Goal: Feedback & Contribution: Submit feedback/report problem

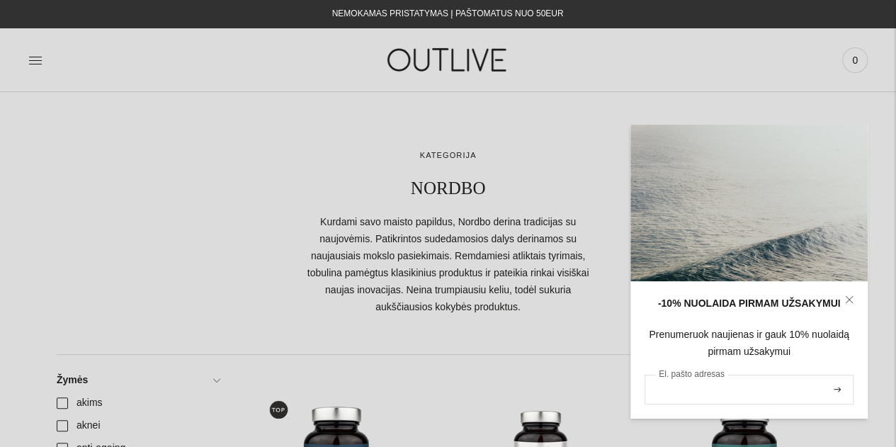
click at [702, 394] on input "El. pašto adresas" at bounding box center [748, 390] width 209 height 30
type input "**********"
click at [837, 390] on icon "submit" at bounding box center [837, 389] width 7 height 5
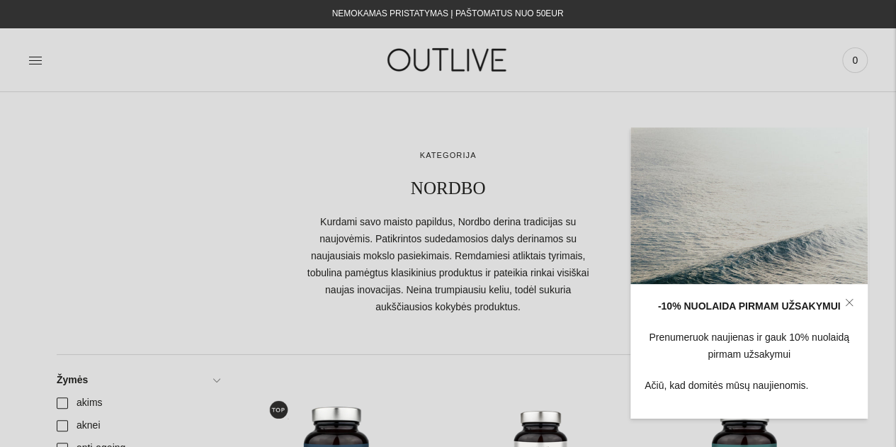
click at [239, 183] on div at bounding box center [448, 237] width 783 height 177
click at [286, 64] on div at bounding box center [168, 59] width 280 height 49
click at [845, 300] on icon at bounding box center [849, 302] width 8 height 8
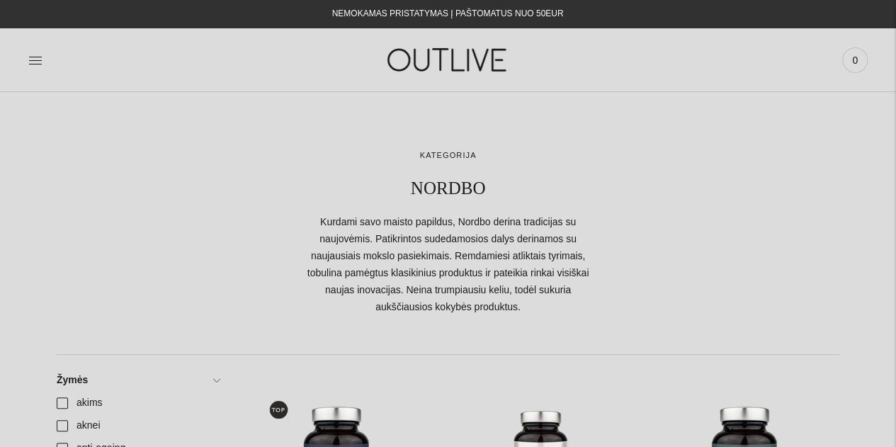
click at [853, 62] on span "0" at bounding box center [855, 60] width 20 height 20
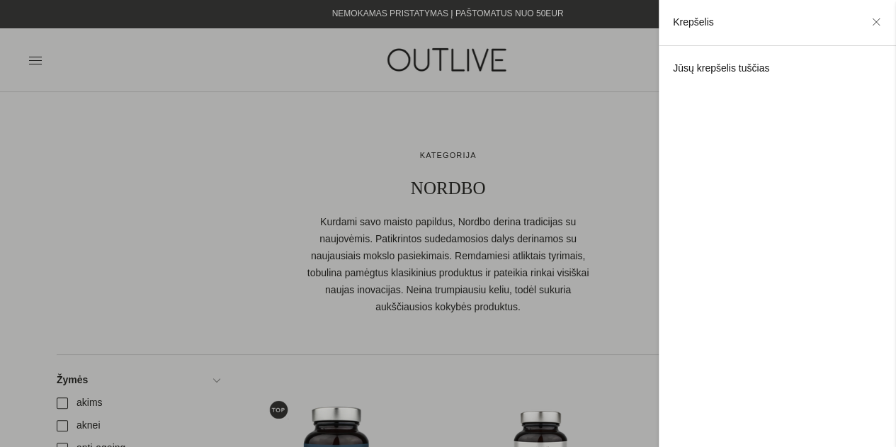
click at [191, 81] on div at bounding box center [448, 223] width 896 height 447
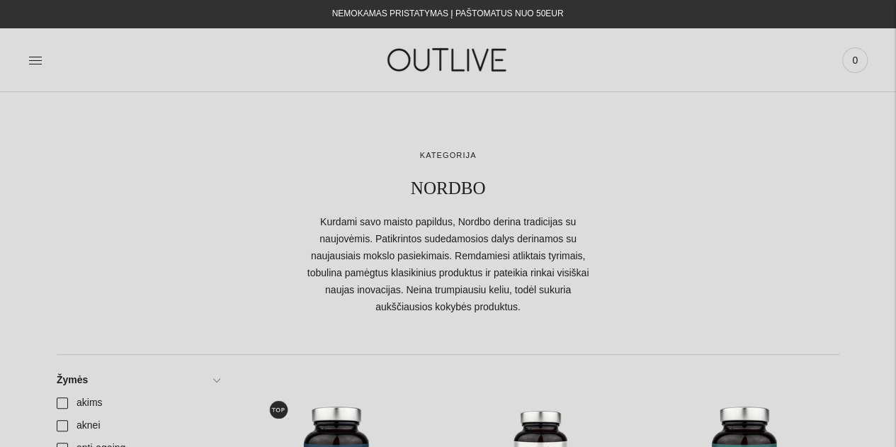
click at [225, 89] on div "PAGRINDINIS PAPILDAI Visi papildai Antioksidantai Dirbantiems ofise Ekologiška …" at bounding box center [448, 60] width 896 height 64
click at [31, 57] on icon at bounding box center [35, 60] width 14 height 14
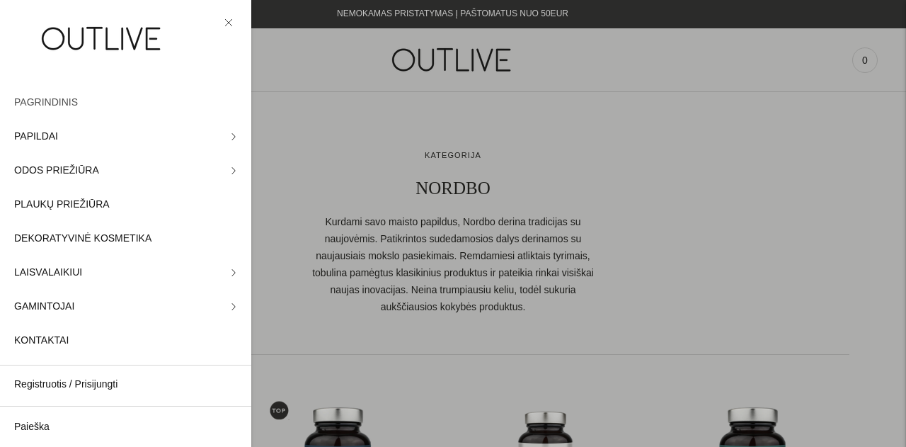
click at [70, 106] on span "PAGRINDINIS" at bounding box center [46, 102] width 64 height 17
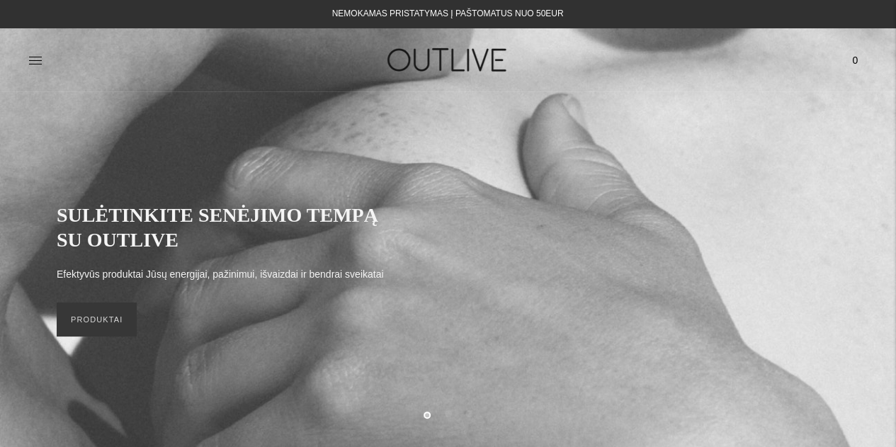
click at [867, 19] on div "NEMOKAMAS PRISTATYMAS Į PAŠTOMATUS NUO 50EUR" at bounding box center [447, 14] width 897 height 28
click at [36, 62] on icon at bounding box center [35, 60] width 14 height 14
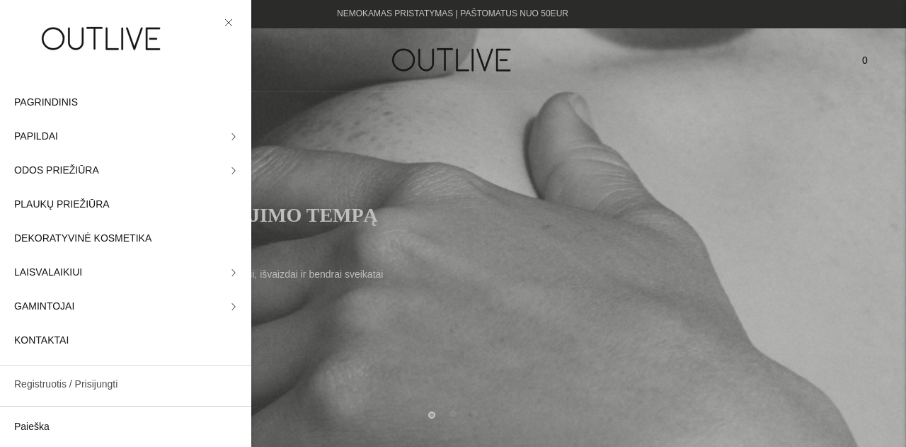
click at [124, 385] on link "Registruotis / Prisijungti" at bounding box center [125, 385] width 251 height 34
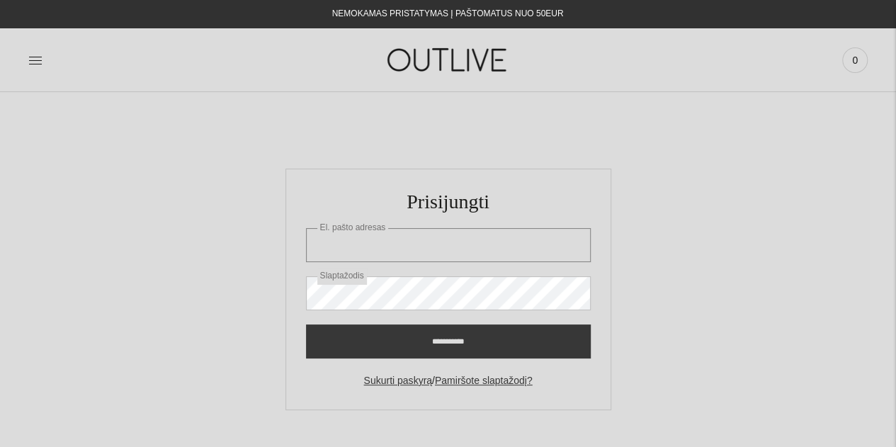
click at [453, 260] on input "El. pašto adresas" at bounding box center [448, 245] width 285 height 34
type input "**********"
click at [306, 324] on input "**********" at bounding box center [448, 341] width 285 height 34
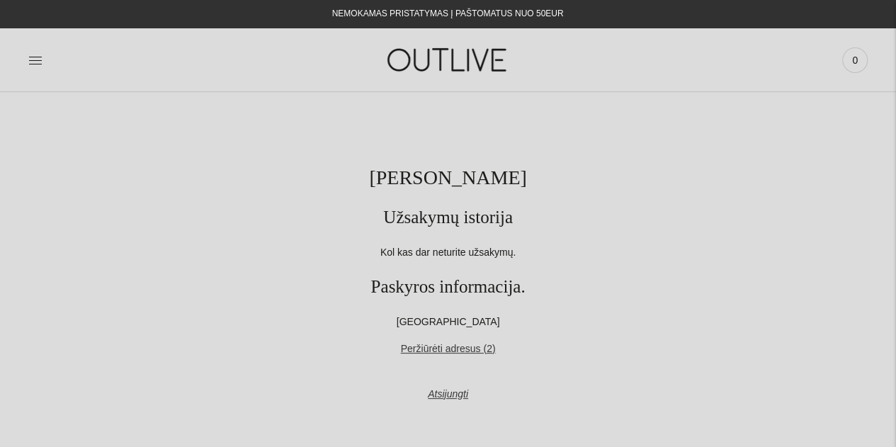
click at [669, 256] on p "Kol kas dar neturite užsakymų." at bounding box center [448, 252] width 783 height 17
click at [34, 59] on icon at bounding box center [35, 60] width 14 height 14
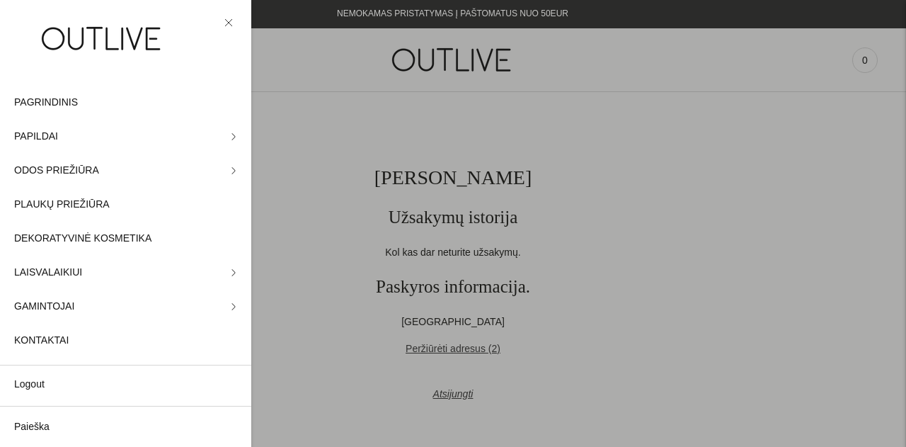
click at [339, 62] on div at bounding box center [453, 223] width 906 height 447
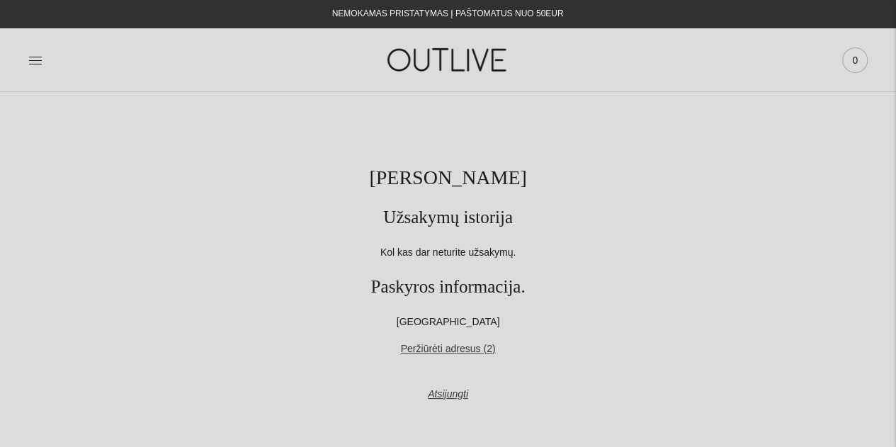
click at [850, 55] on span "0" at bounding box center [855, 60] width 20 height 20
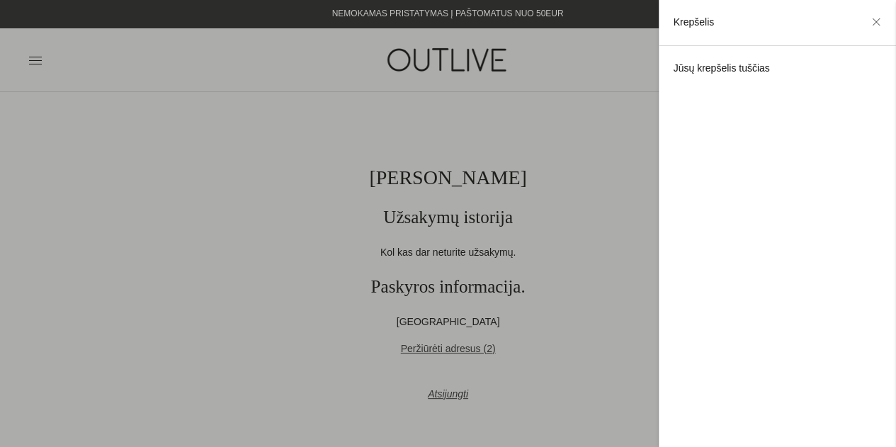
click at [745, 69] on p "Jūsų krepšelis tuščias" at bounding box center [777, 68] width 209 height 17
click at [174, 108] on div at bounding box center [448, 223] width 896 height 447
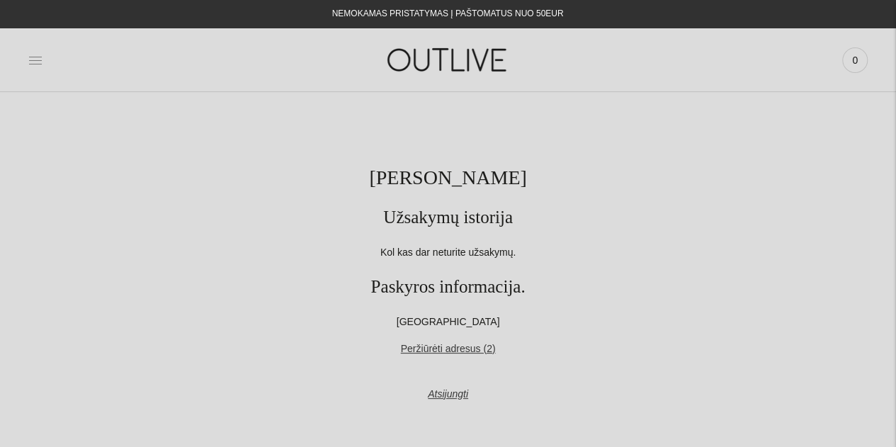
click at [39, 55] on icon at bounding box center [35, 60] width 14 height 14
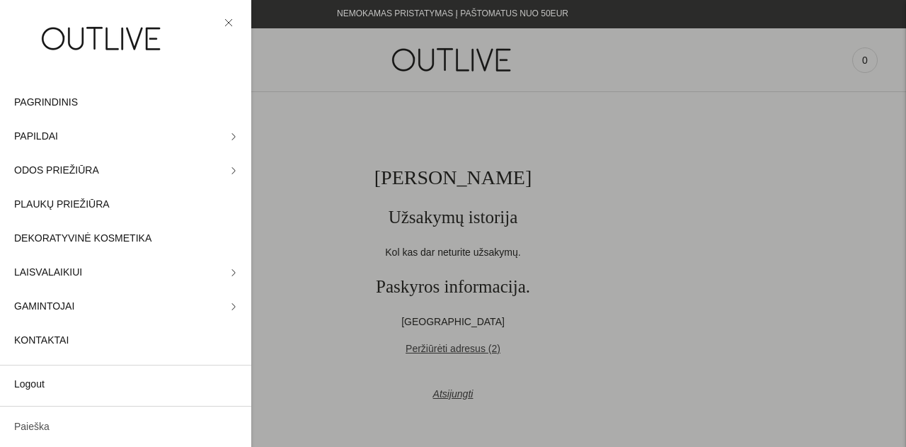
click at [126, 426] on link "Paieška" at bounding box center [125, 427] width 251 height 34
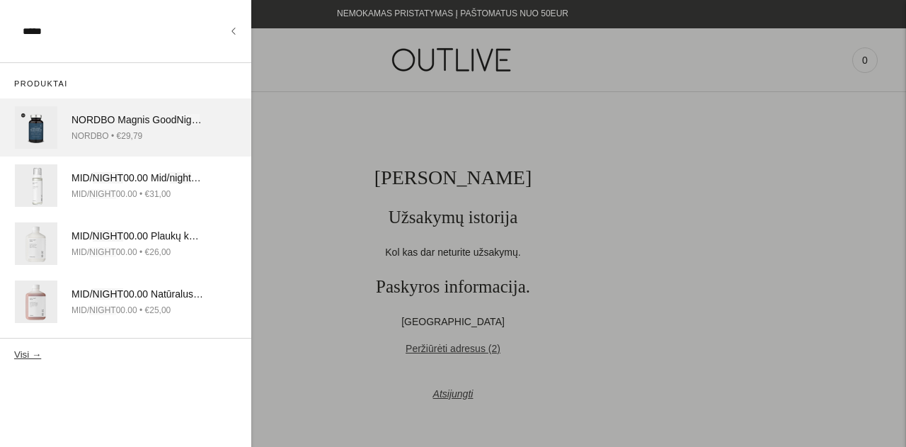
type input "*****"
click at [123, 120] on div "NORDBO Magnis Good Night Magnesium atsipalaidavimui ir kokybiškam miegui palaik…" at bounding box center [138, 120] width 132 height 17
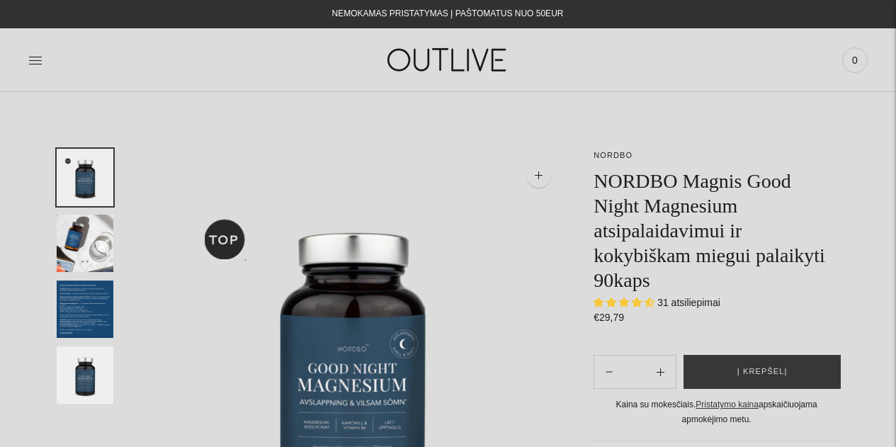
select select "**********"
click at [782, 370] on span "Į krepšelį" at bounding box center [762, 372] width 50 height 14
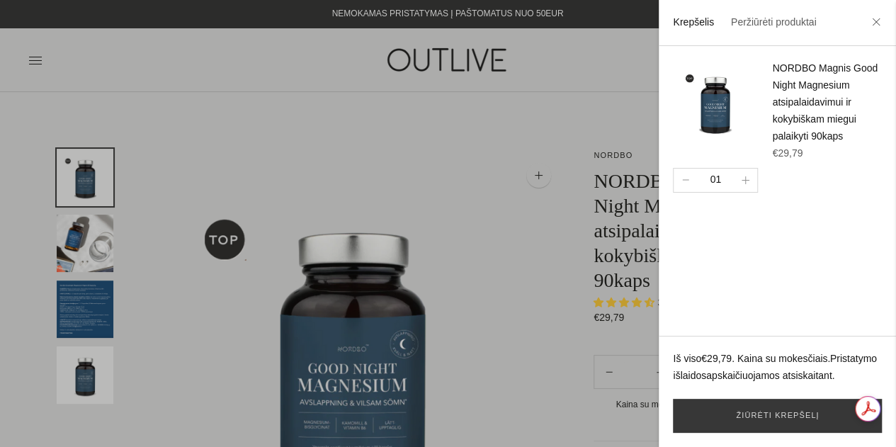
click at [344, 137] on div at bounding box center [448, 223] width 896 height 447
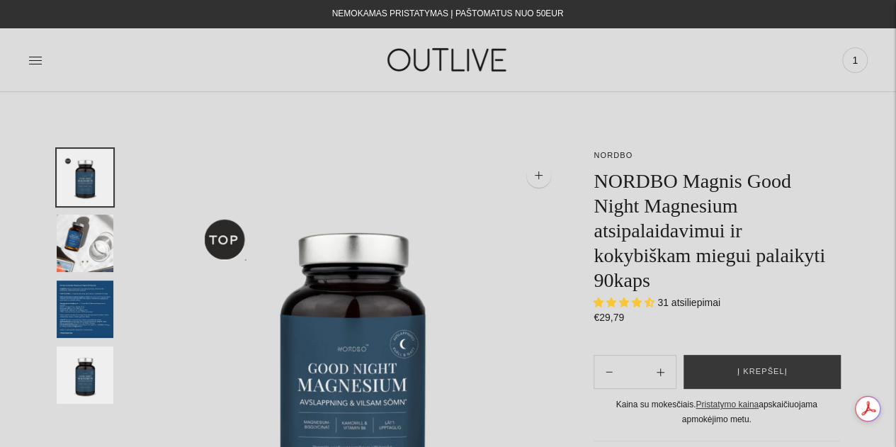
click at [42, 62] on div at bounding box center [168, 59] width 280 height 49
click at [38, 62] on icon at bounding box center [35, 60] width 14 height 14
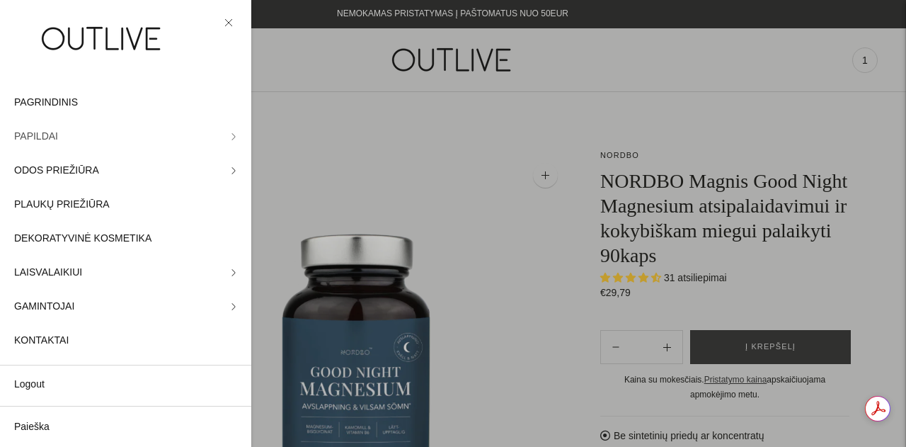
click at [50, 131] on span "PAPILDAI" at bounding box center [36, 136] width 44 height 17
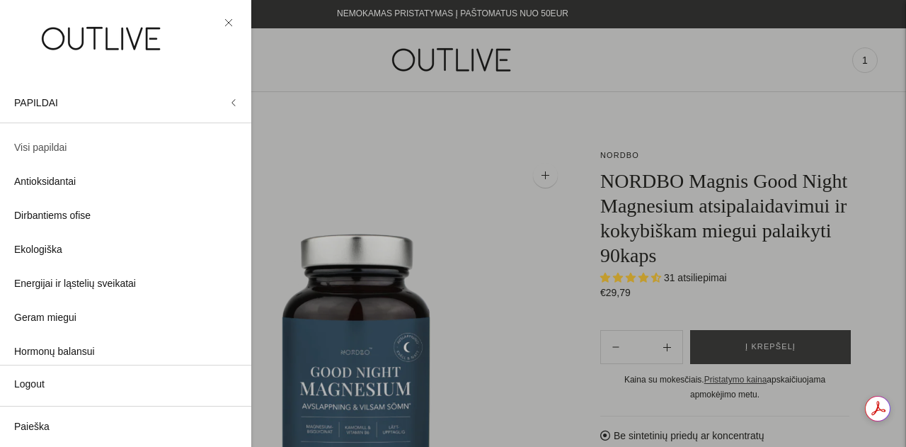
click at [45, 142] on span "Visi papildai" at bounding box center [40, 148] width 52 height 17
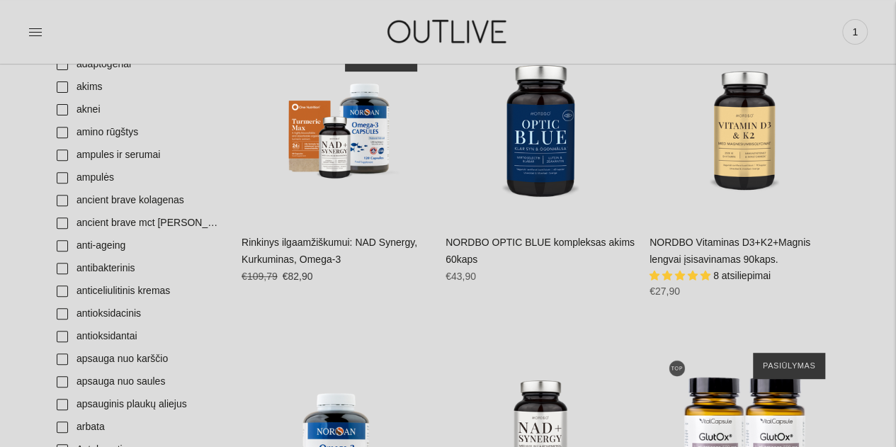
scroll to position [425, 0]
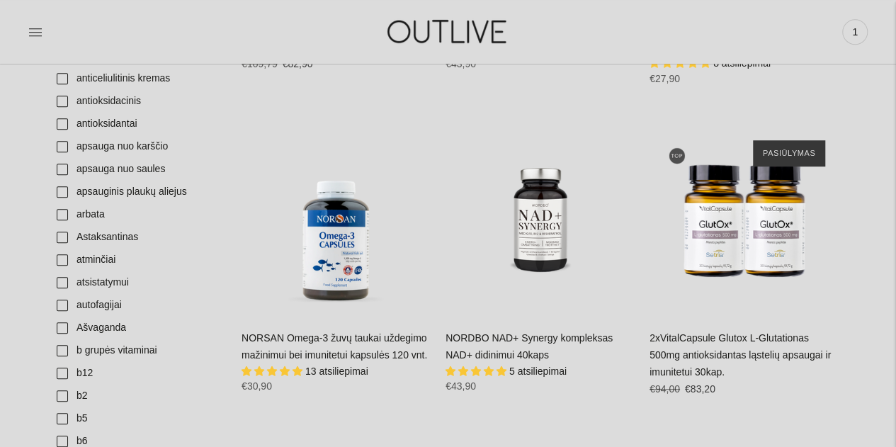
click at [508, 355] on link "NORDBO NAD+ Synergy kompleksas NAD+ didinimui 40kaps" at bounding box center [528, 346] width 167 height 28
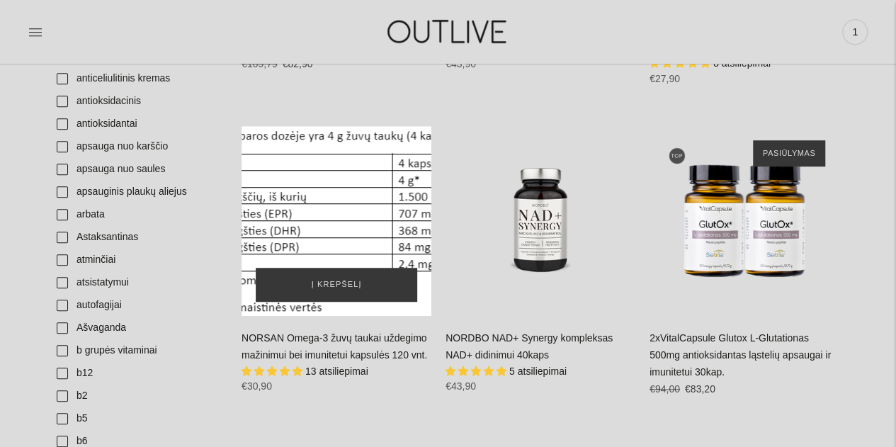
click at [341, 225] on div "NORSAN Omega-3 žuvų taukai uždegimo mažinimui bei imunitetui kapsulės 120 vnt.\a" at bounding box center [336, 221] width 190 height 190
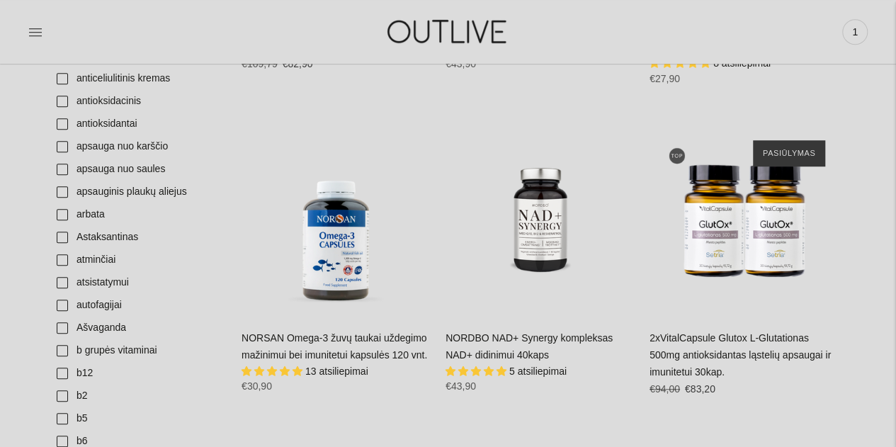
scroll to position [142, 0]
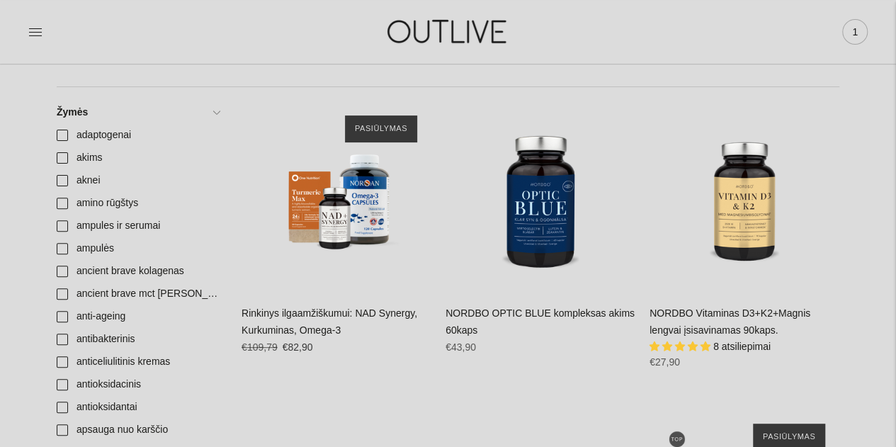
click at [853, 33] on span "1" at bounding box center [855, 32] width 20 height 20
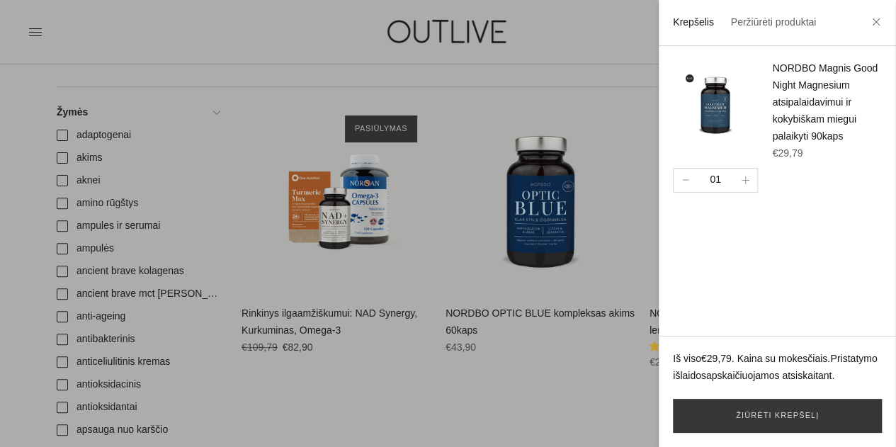
click at [217, 38] on div at bounding box center [448, 223] width 896 height 447
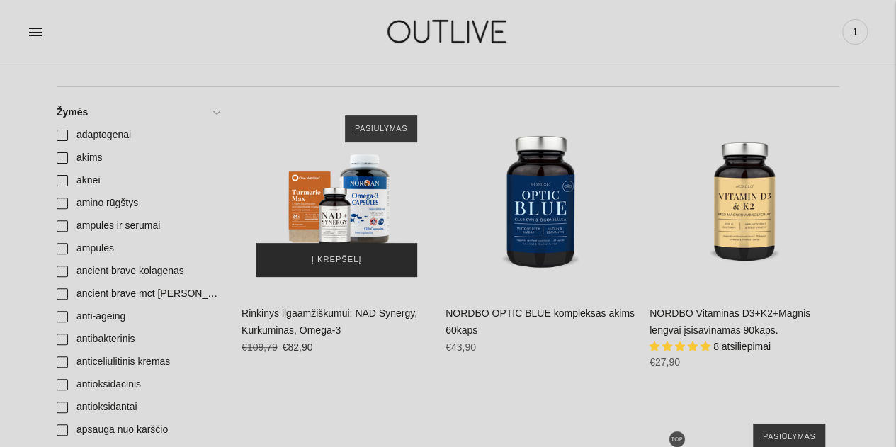
scroll to position [425, 0]
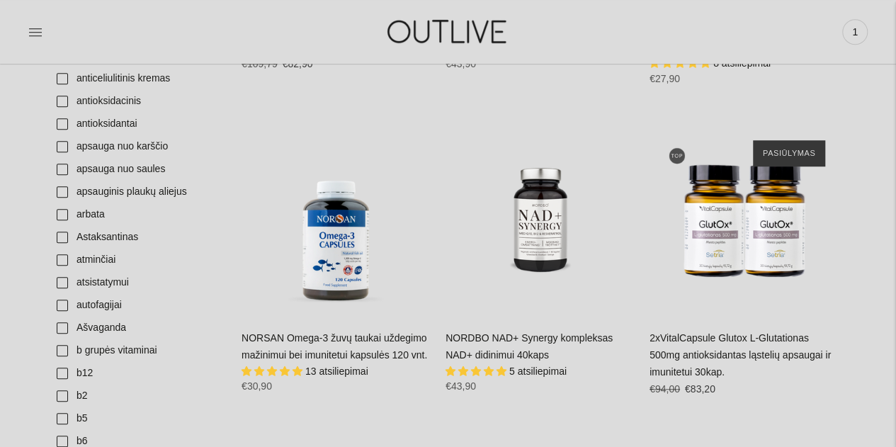
click at [544, 344] on div "NORDBO NAD+ Synergy kompleksas NAD+ didinimui 40kaps 5 atsiliepimai Regular pri…" at bounding box center [540, 367] width 190 height 75
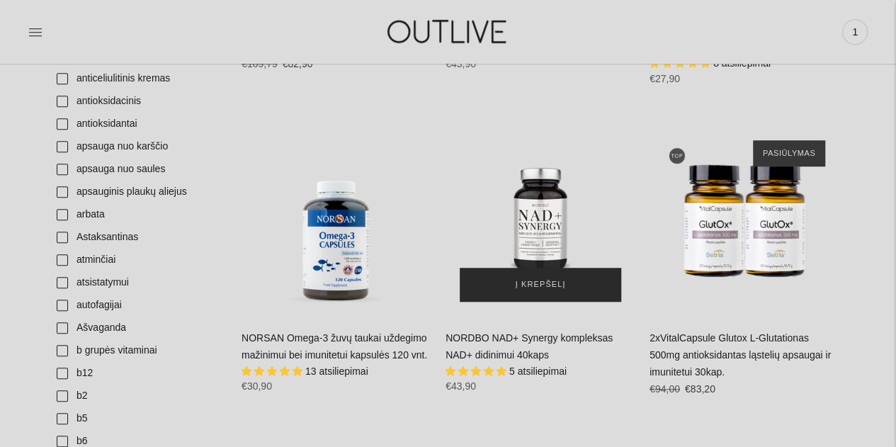
click at [527, 284] on span "Į krepšelį" at bounding box center [541, 285] width 50 height 14
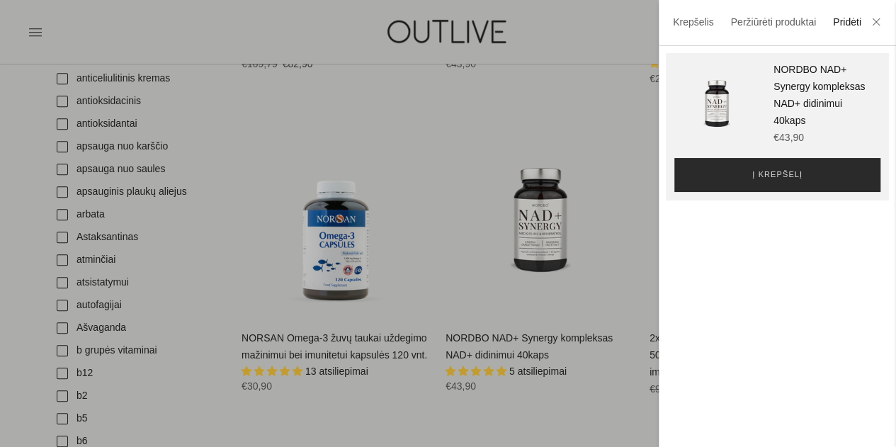
click at [738, 174] on button "Į krepšelį" at bounding box center [777, 175] width 206 height 34
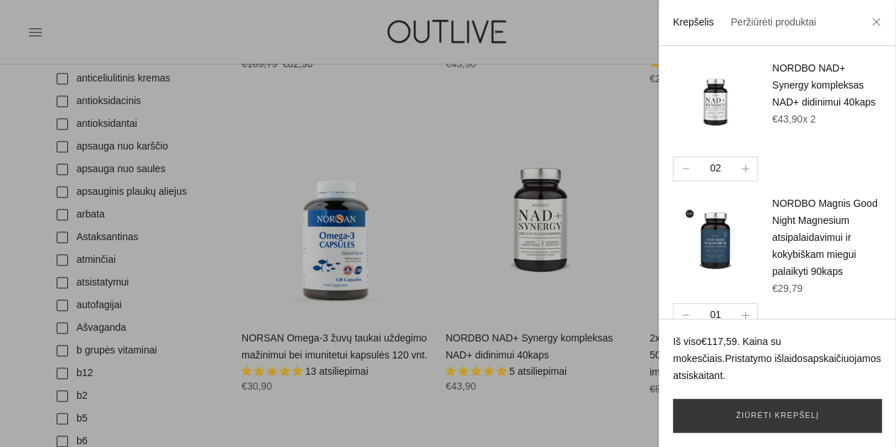
click at [389, 102] on div at bounding box center [448, 223] width 896 height 447
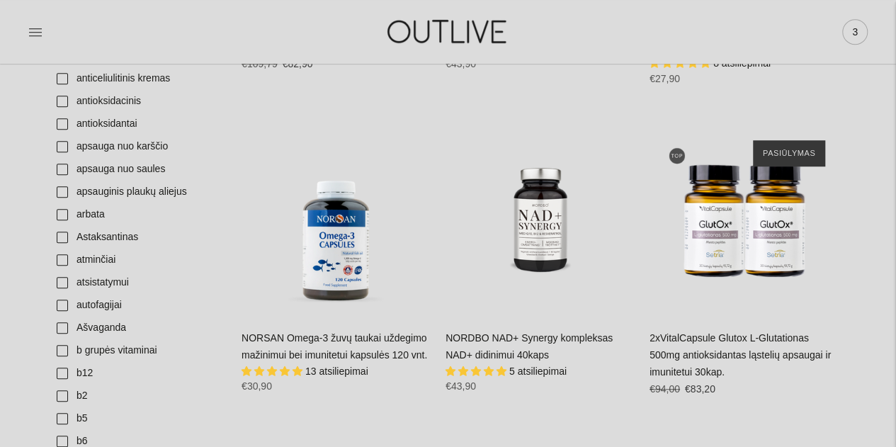
click at [856, 31] on span "3" at bounding box center [855, 32] width 20 height 20
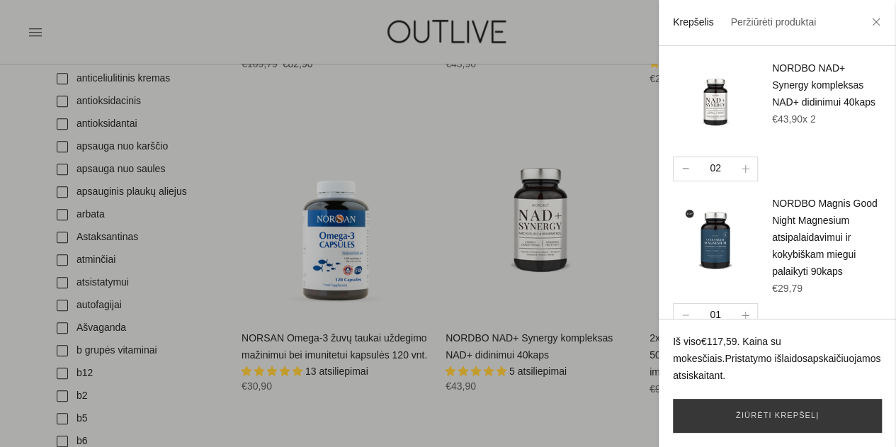
click at [688, 168] on button "button" at bounding box center [684, 168] width 23 height 23
click at [367, 112] on div at bounding box center [448, 223] width 896 height 447
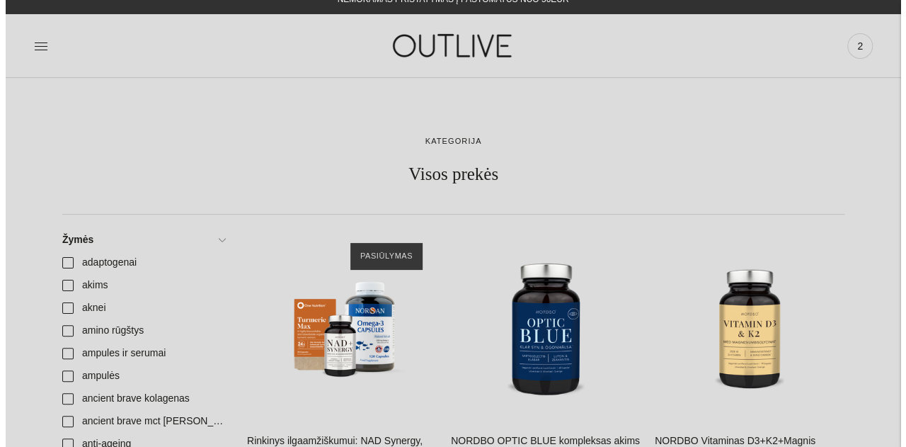
scroll to position [0, 0]
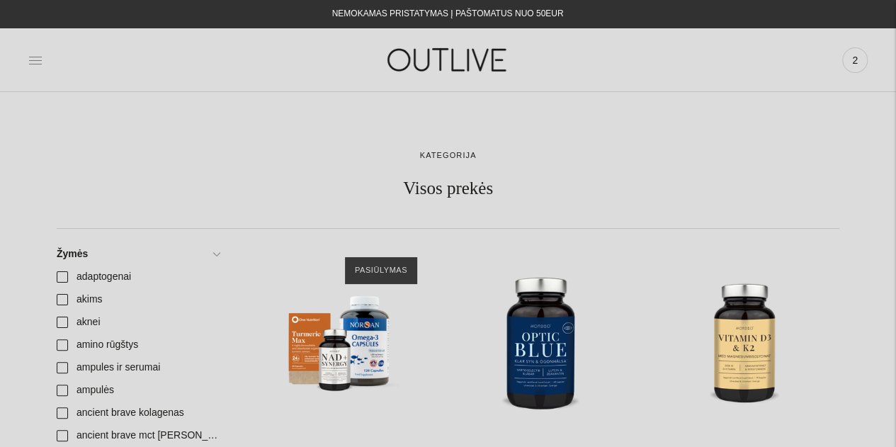
click at [33, 57] on icon at bounding box center [35, 60] width 14 height 14
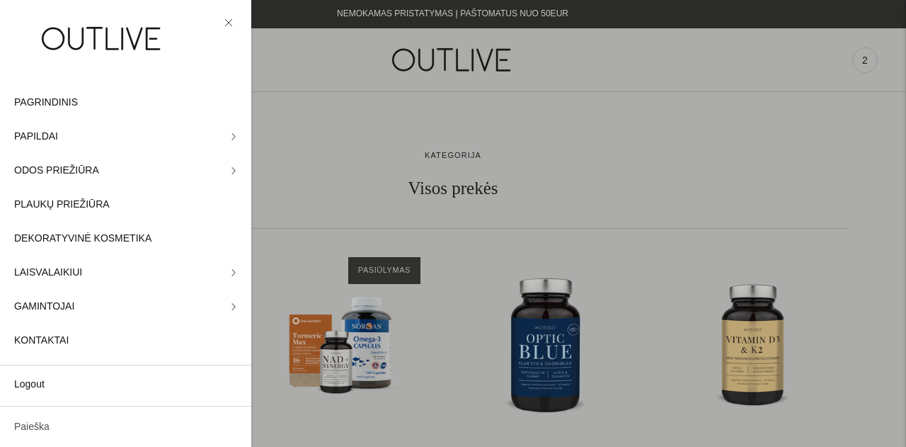
click at [56, 426] on link "Paieška" at bounding box center [125, 427] width 251 height 34
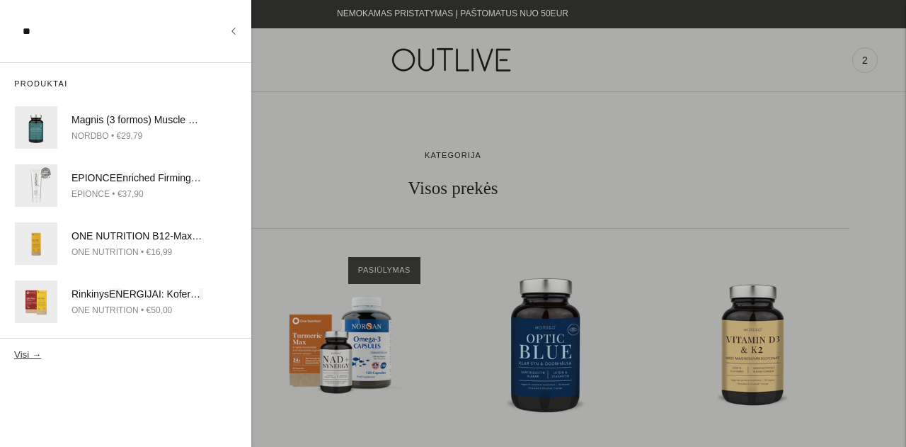
type input "*"
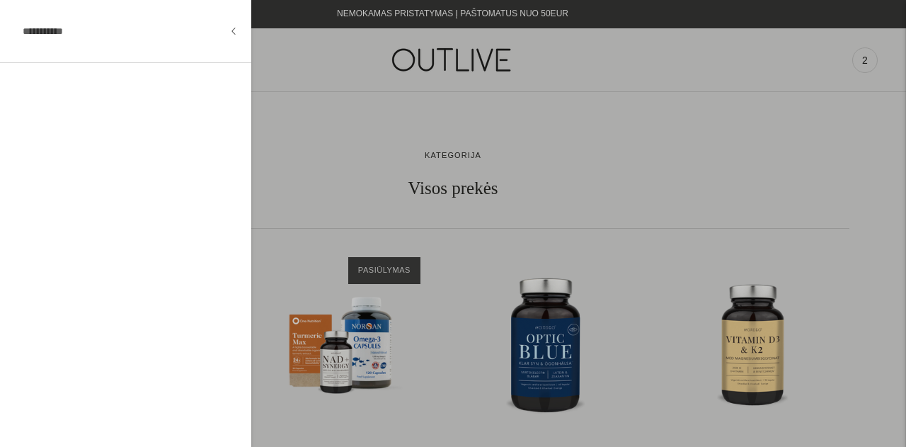
click at [327, 63] on div at bounding box center [453, 223] width 906 height 447
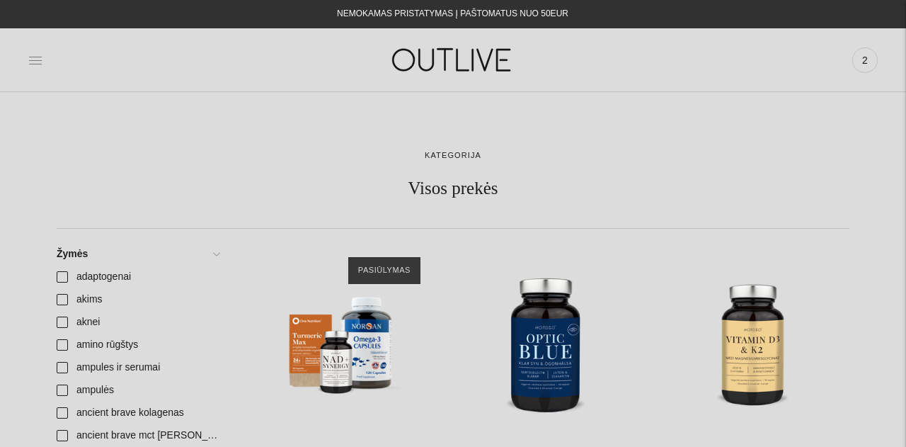
click at [34, 59] on icon at bounding box center [35, 60] width 14 height 14
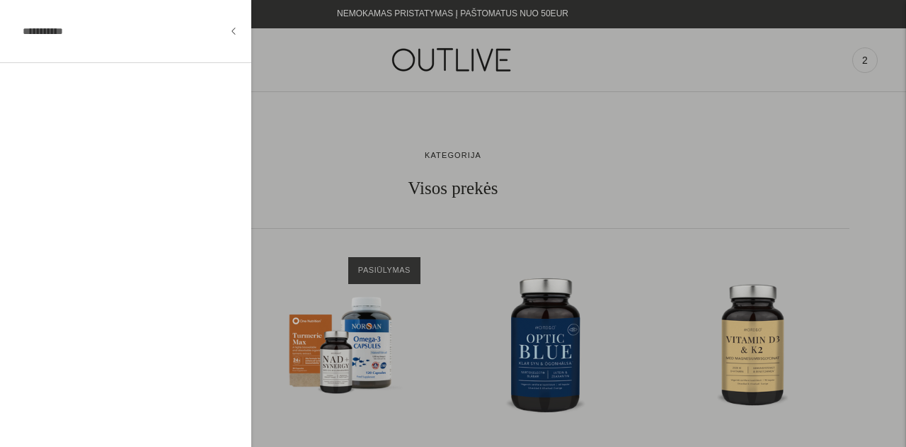
click at [235, 34] on div at bounding box center [125, 31] width 251 height 63
click at [296, 139] on div at bounding box center [453, 223] width 906 height 447
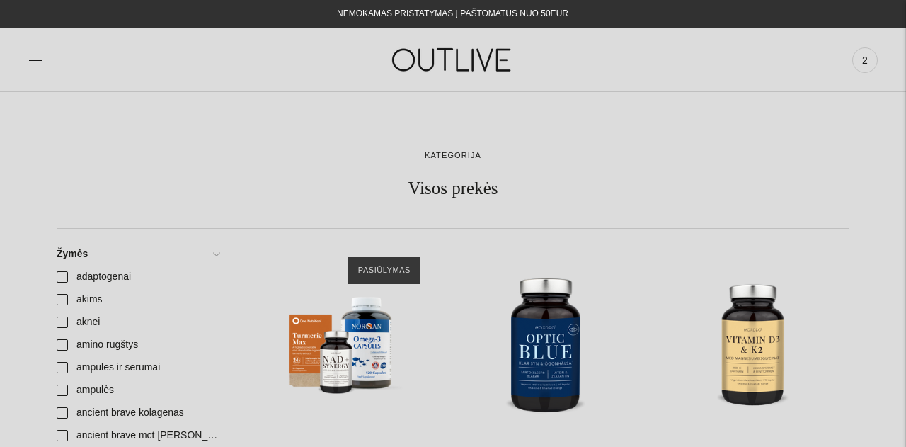
click at [478, 13] on div "NEMOKAMAS PRISTATYMAS Į PAŠTOMATUS NUO 50EUR" at bounding box center [453, 14] width 232 height 17
click at [217, 253] on link "Žymės" at bounding box center [137, 254] width 179 height 23
click at [38, 66] on link at bounding box center [35, 60] width 14 height 31
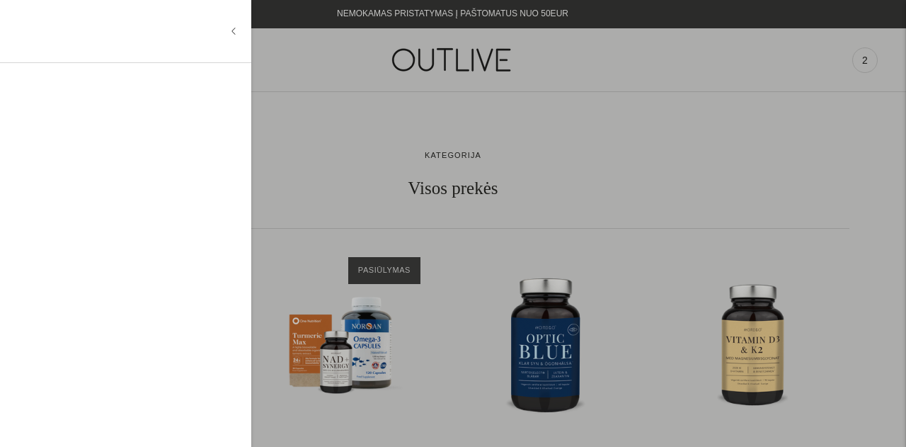
click at [227, 33] on input "text" at bounding box center [122, 31] width 216 height 34
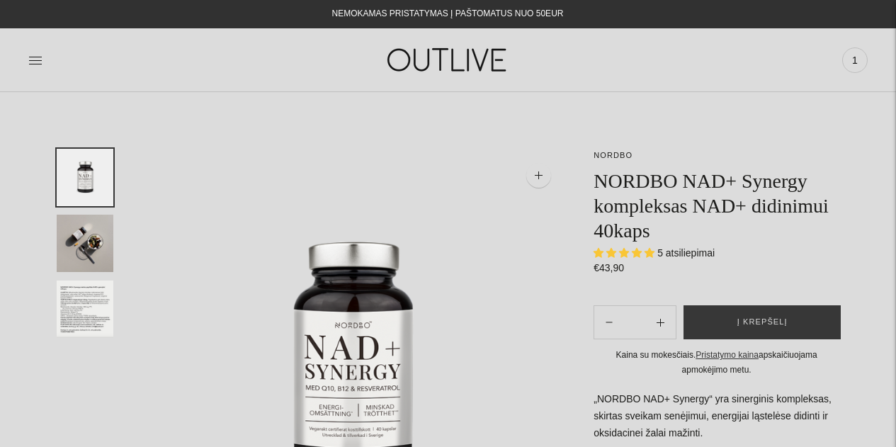
select select "**********"
click at [763, 322] on span "Į krepšelį" at bounding box center [762, 322] width 50 height 14
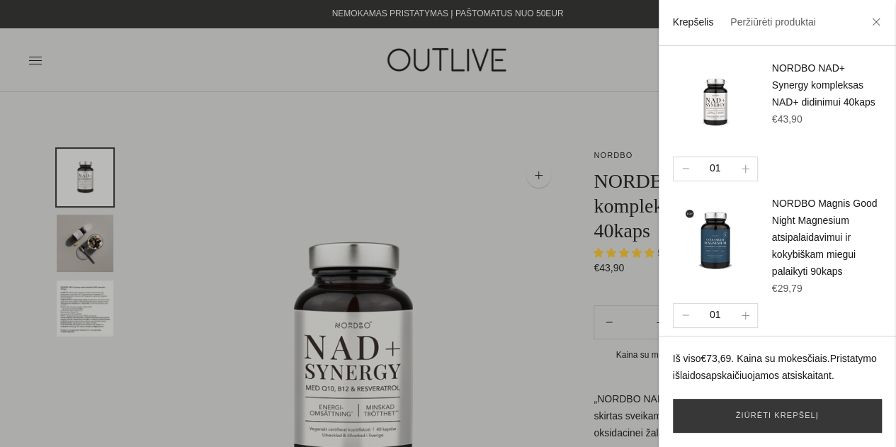
click at [301, 174] on div at bounding box center [448, 223] width 896 height 447
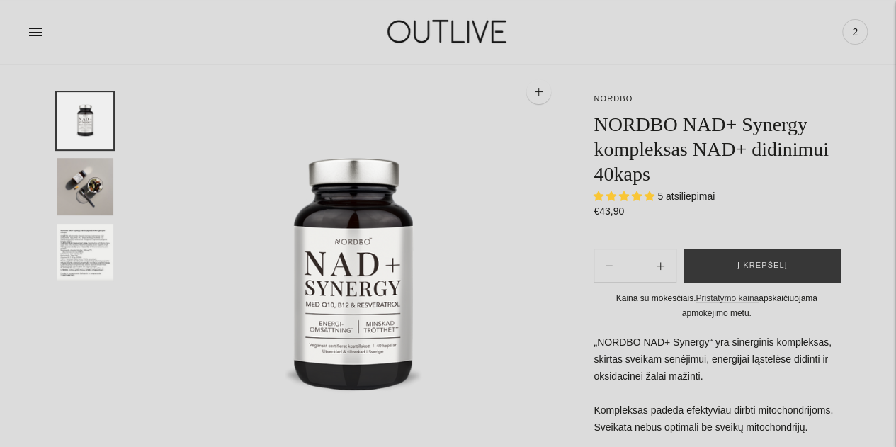
scroll to position [71, 0]
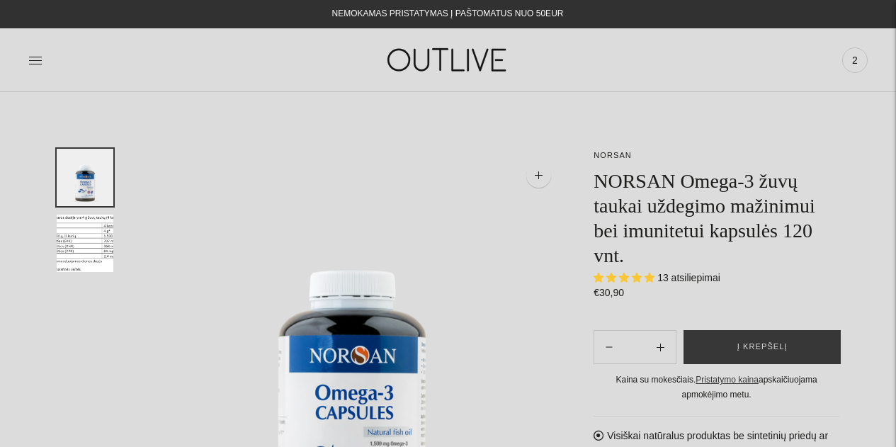
select select "**********"
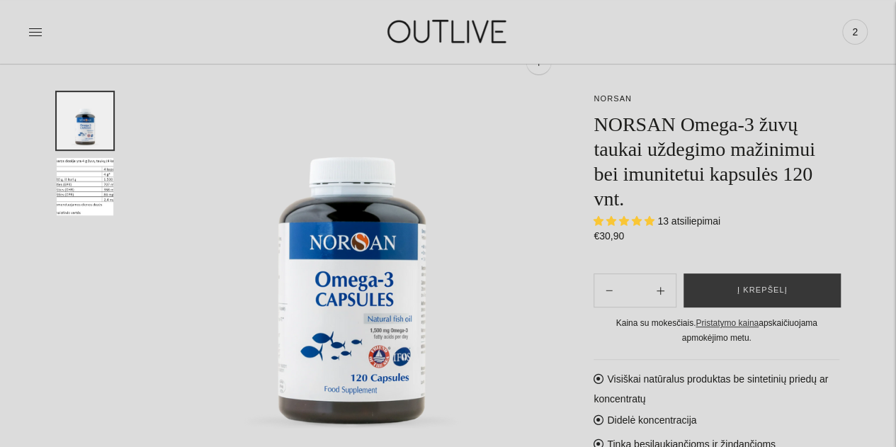
scroll to position [142, 0]
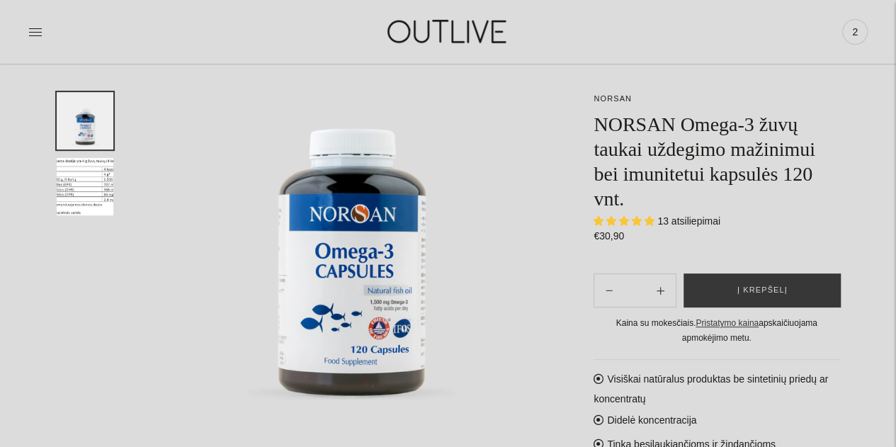
click at [88, 188] on img "Translation missing: en.general.accessibility.image_thumbail" at bounding box center [85, 186] width 57 height 57
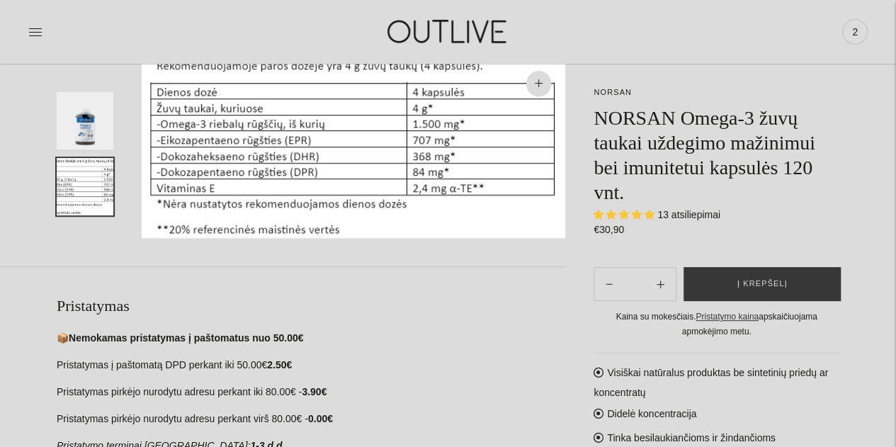
scroll to position [71, 0]
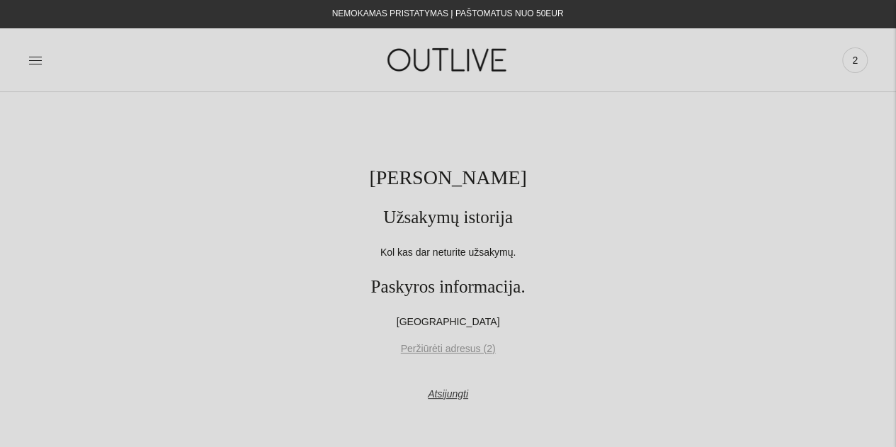
drag, startPoint x: 34, startPoint y: 62, endPoint x: 238, endPoint y: 348, distance: 350.8
click at [238, 348] on link "Peržiūrėti adresus (2)" at bounding box center [448, 349] width 783 height 17
click at [34, 62] on icon at bounding box center [35, 60] width 14 height 14
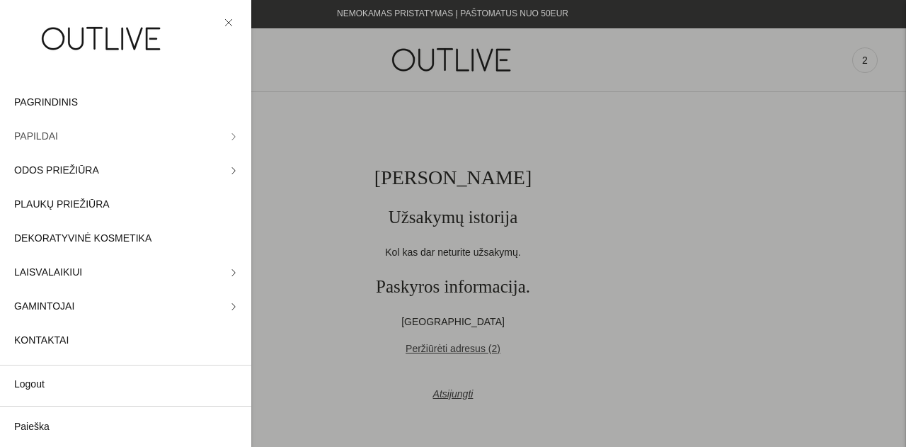
click at [59, 140] on link "PAPILDAI" at bounding box center [125, 137] width 251 height 34
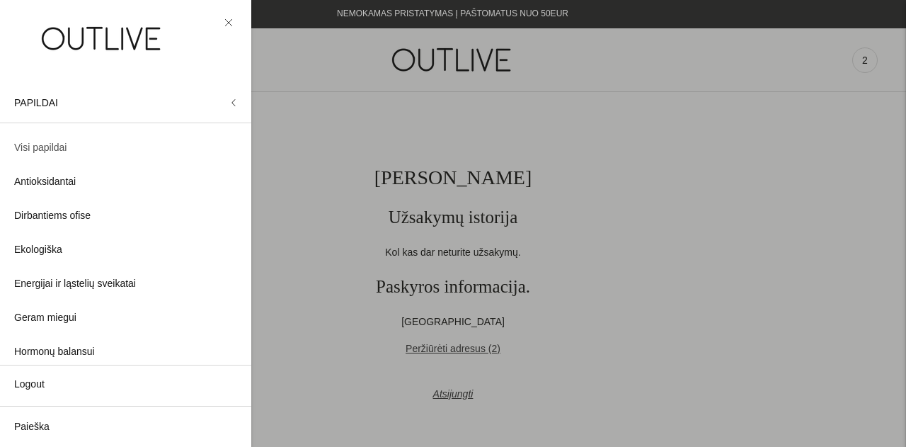
click at [58, 149] on span "Visi papildai" at bounding box center [40, 148] width 52 height 17
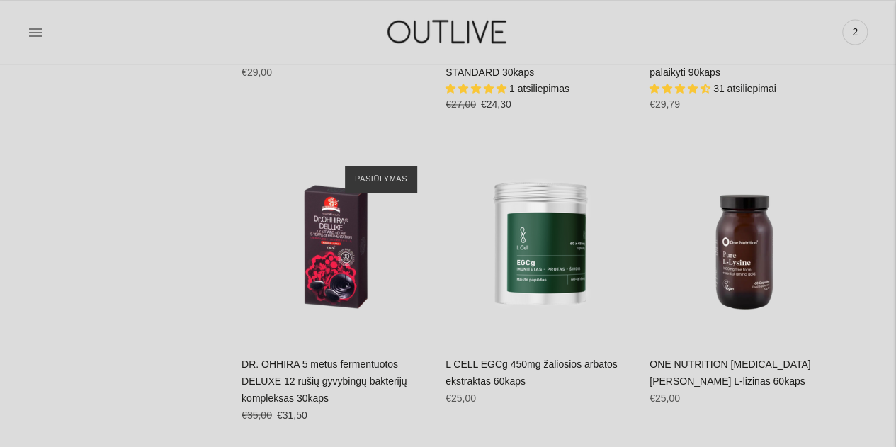
scroll to position [1062, 0]
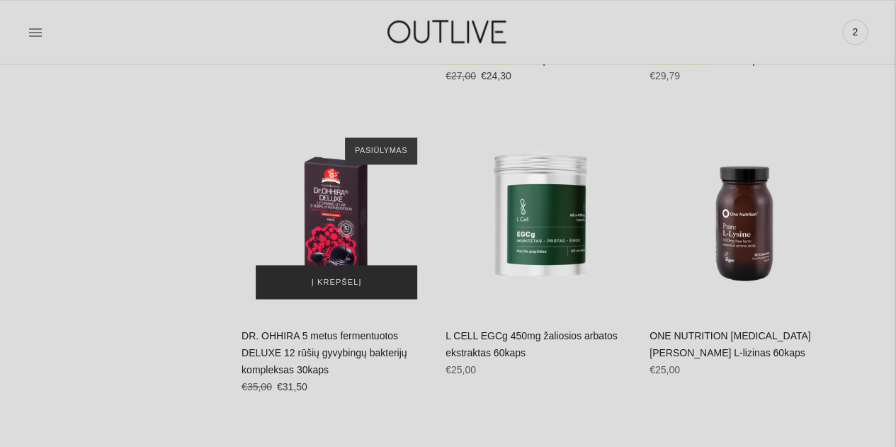
click at [328, 281] on span "Į krepšelį" at bounding box center [337, 282] width 50 height 14
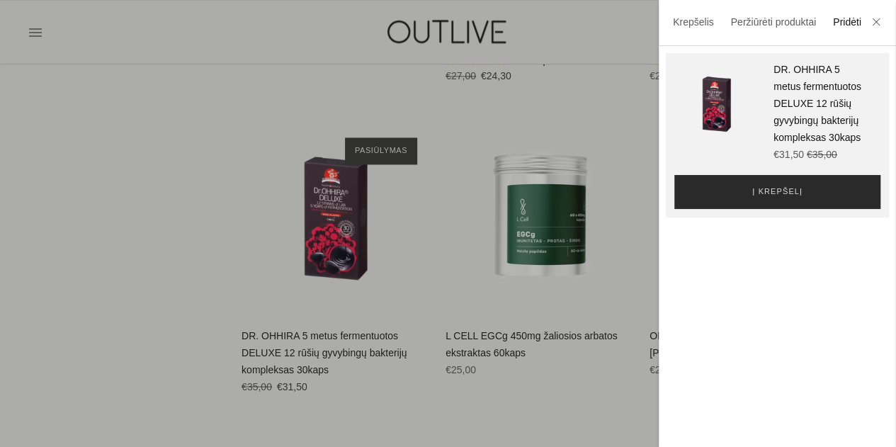
click at [758, 199] on span "Į krepšelį" at bounding box center [777, 192] width 50 height 14
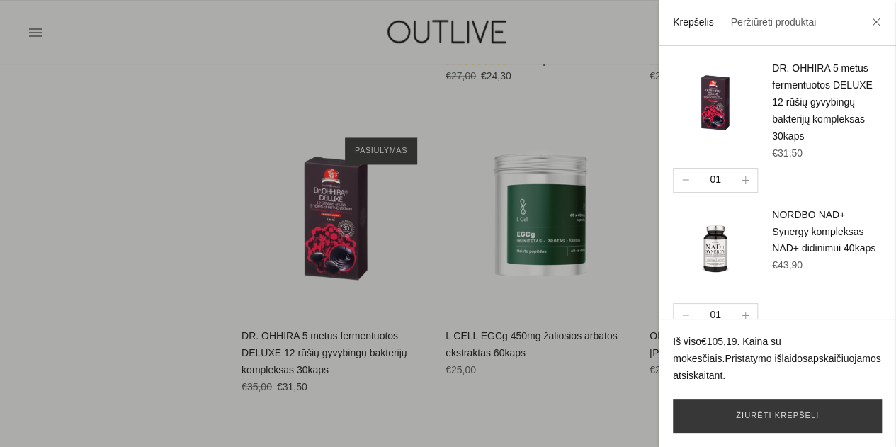
drag, startPoint x: 214, startPoint y: 199, endPoint x: 228, endPoint y: 226, distance: 30.4
click at [214, 198] on div at bounding box center [448, 223] width 896 height 447
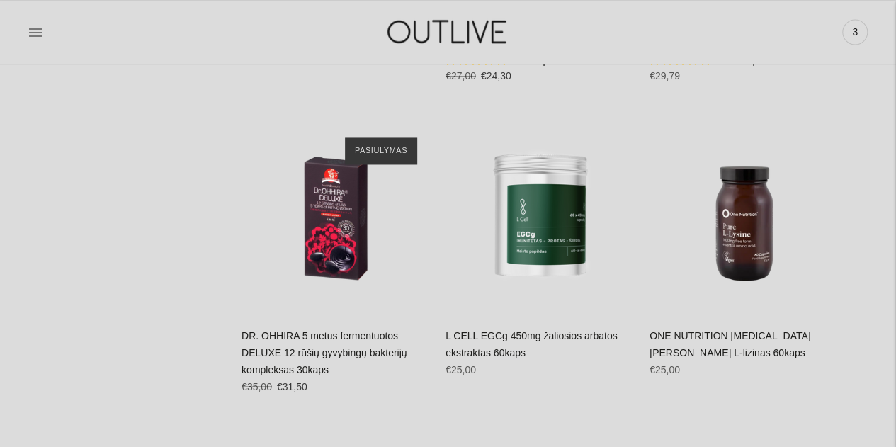
click at [506, 336] on link "L CELL EGCg 450mg žaliosios arbatos ekstraktas 60kaps" at bounding box center [531, 343] width 172 height 28
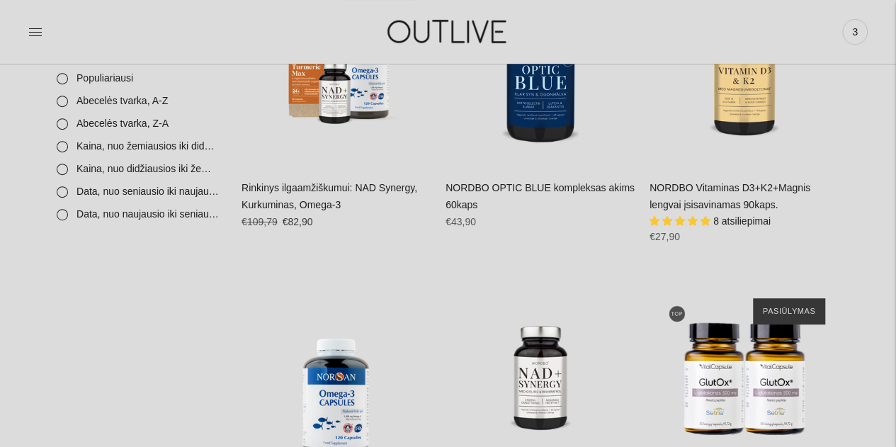
scroll to position [0, 0]
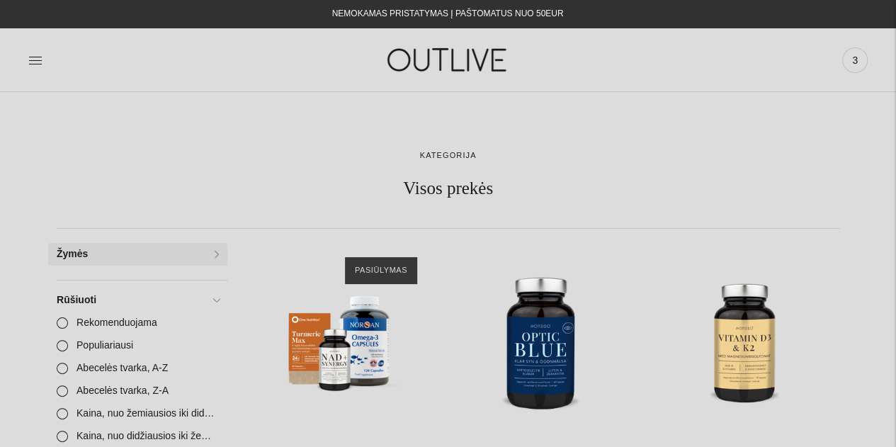
click at [219, 251] on link "Žymės" at bounding box center [137, 254] width 179 height 23
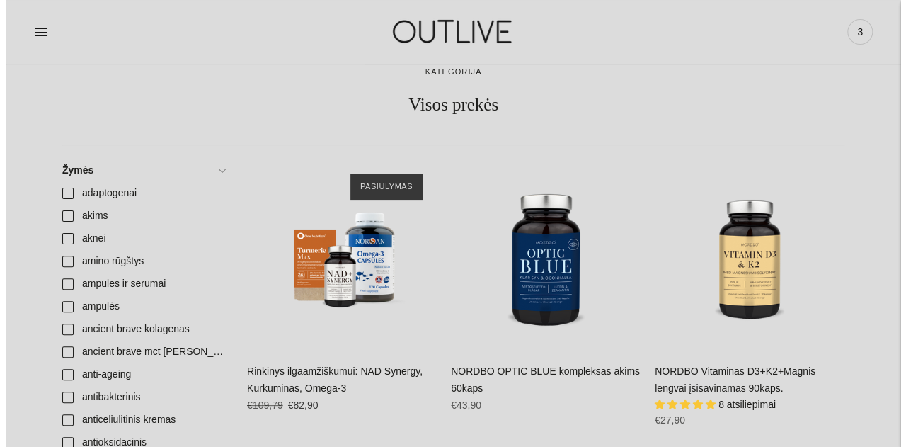
scroll to position [71, 0]
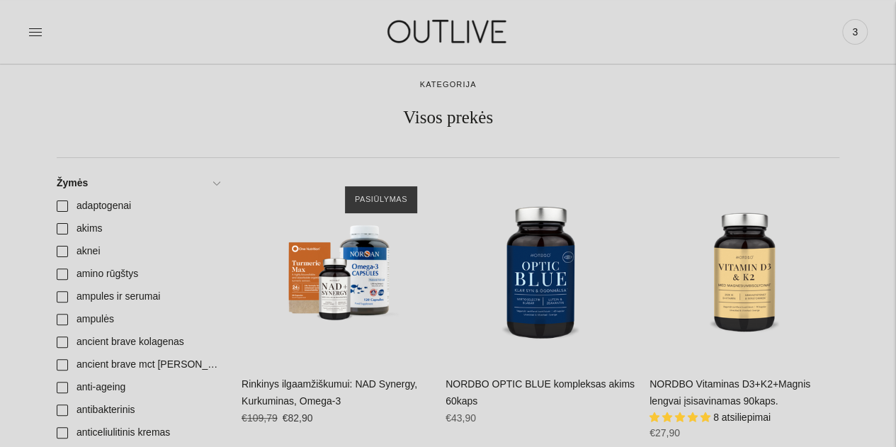
click at [35, 33] on icon at bounding box center [35, 32] width 14 height 14
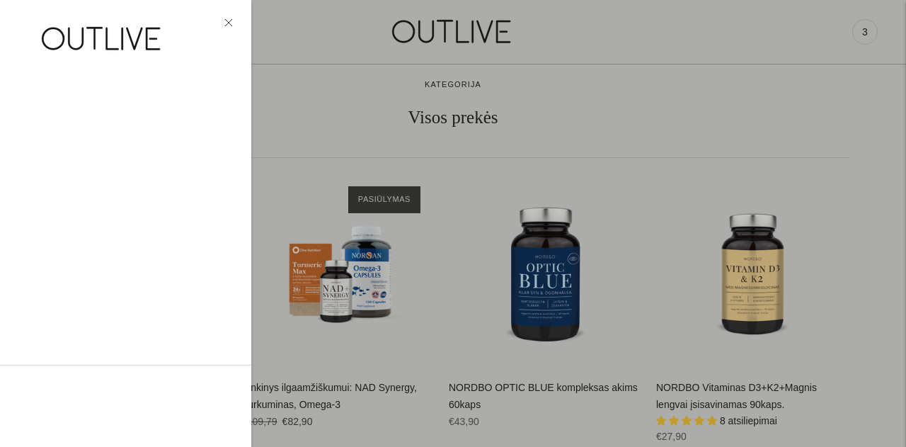
click at [35, 33] on img at bounding box center [102, 38] width 177 height 49
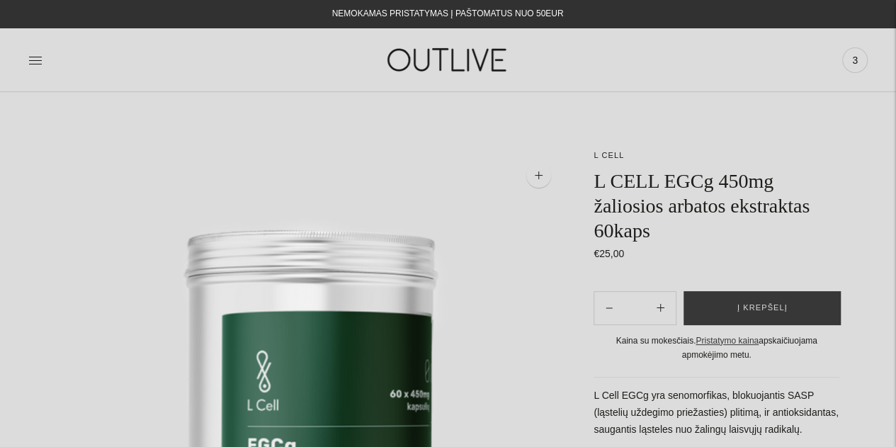
scroll to position [71, 0]
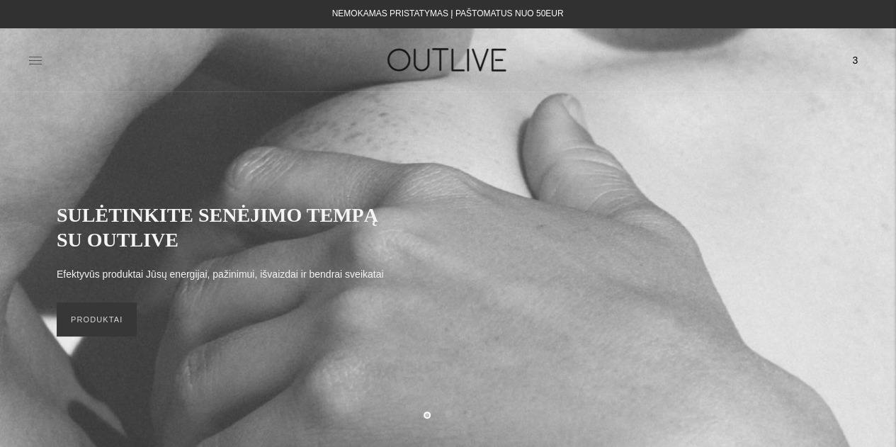
click at [38, 66] on icon at bounding box center [35, 60] width 14 height 14
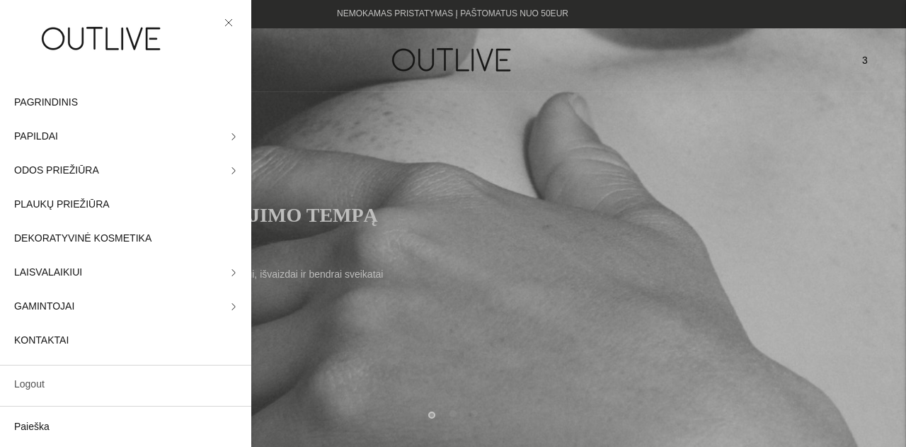
click at [57, 386] on link "Logout" at bounding box center [125, 385] width 251 height 34
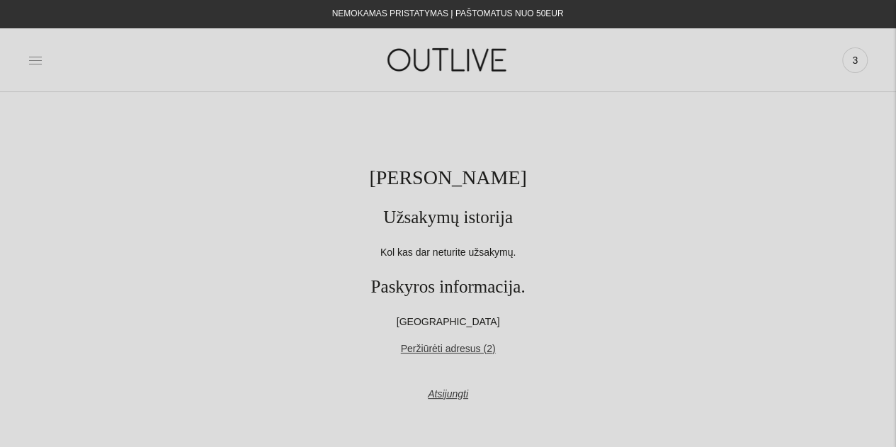
click at [40, 62] on icon at bounding box center [35, 60] width 14 height 14
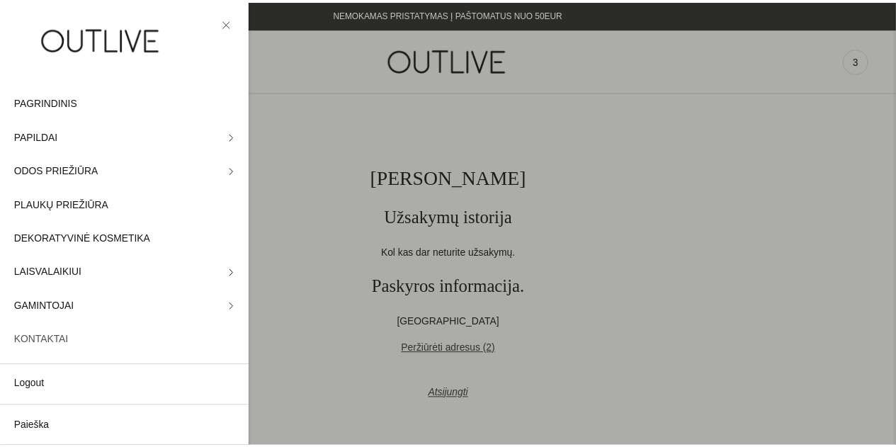
scroll to position [1, 0]
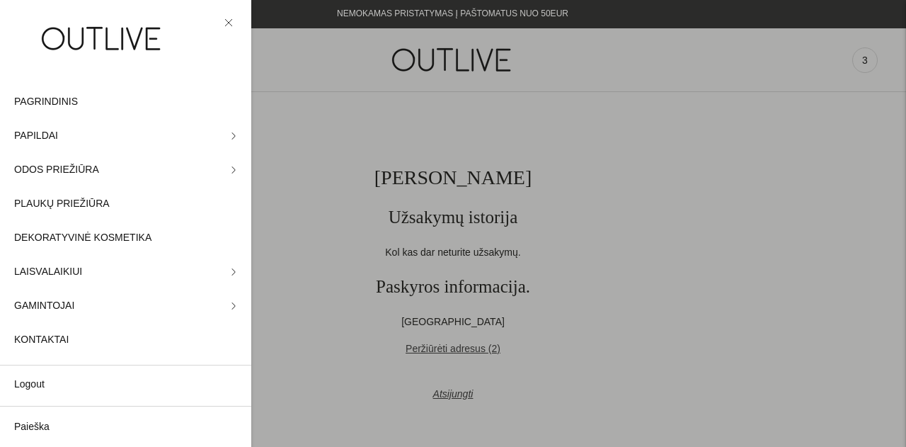
click at [690, 212] on div at bounding box center [453, 223] width 906 height 447
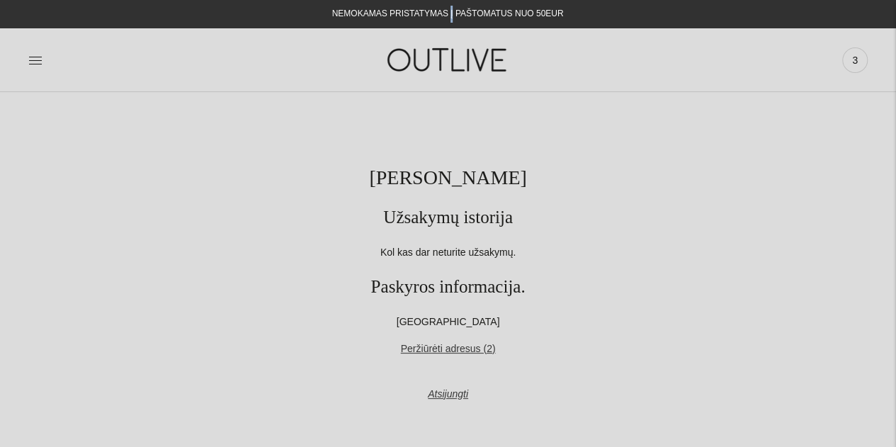
click at [450, 12] on div "NEMOKAMAS PRISTATYMAS Į PAŠTOMATUS NUO 50EUR" at bounding box center [448, 14] width 232 height 17
click at [407, 30] on div "PAGRINDINIS PAPILDAI Visi papildai Antioksidantai Dirbantiems ofise Ekologiška …" at bounding box center [448, 60] width 896 height 64
click at [435, 63] on img at bounding box center [448, 59] width 177 height 49
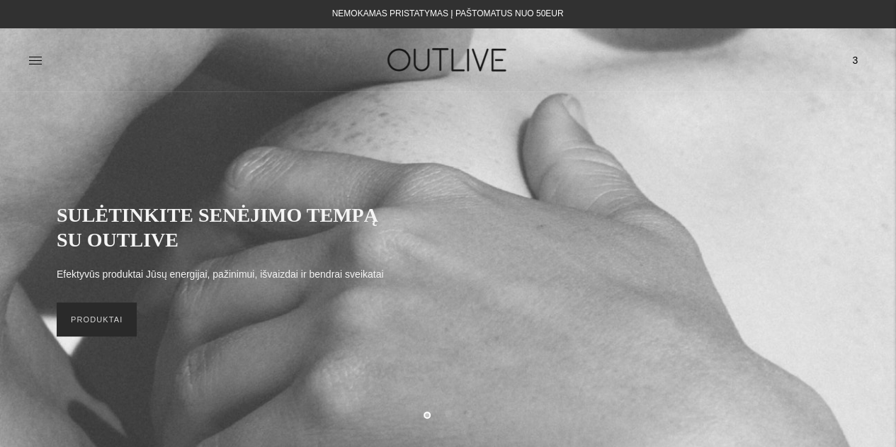
click at [110, 319] on link "PRODUKTAI" at bounding box center [97, 319] width 80 height 34
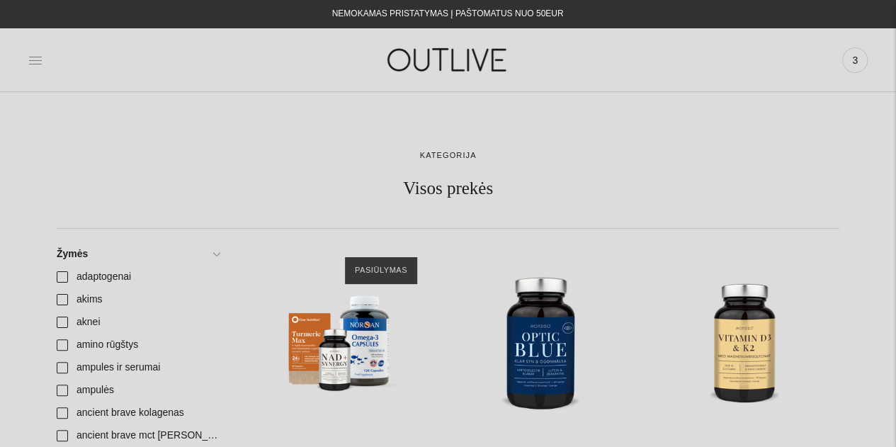
click at [35, 60] on icon at bounding box center [35, 60] width 13 height 7
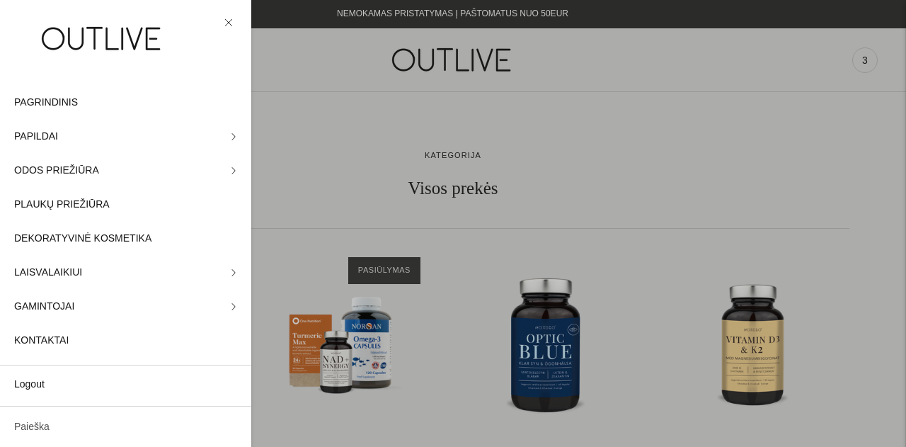
click at [69, 421] on link "Paieška" at bounding box center [125, 427] width 251 height 34
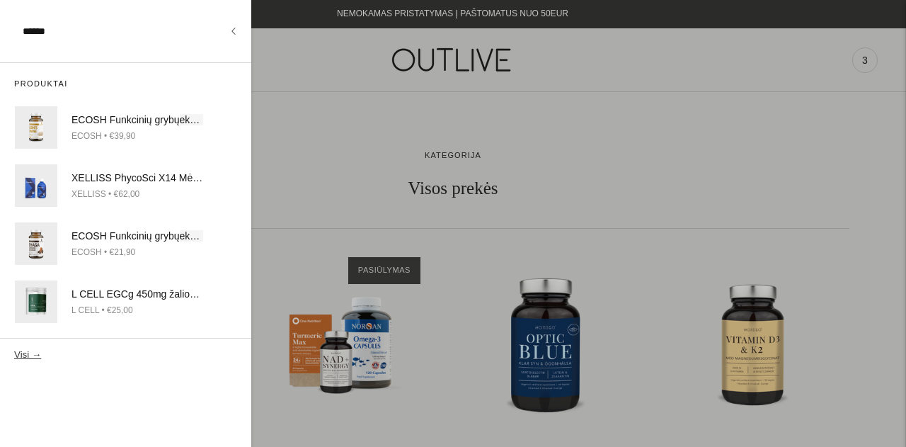
type input "******"
click at [14, 349] on button "Visi →" at bounding box center [27, 354] width 27 height 11
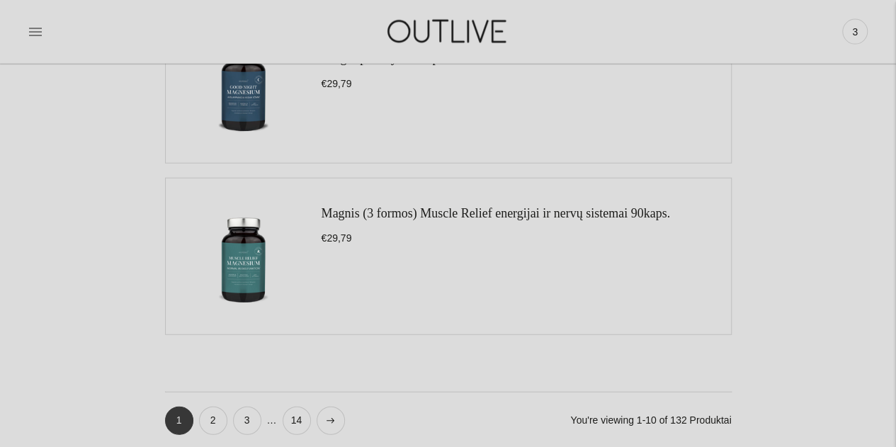
scroll to position [1700, 0]
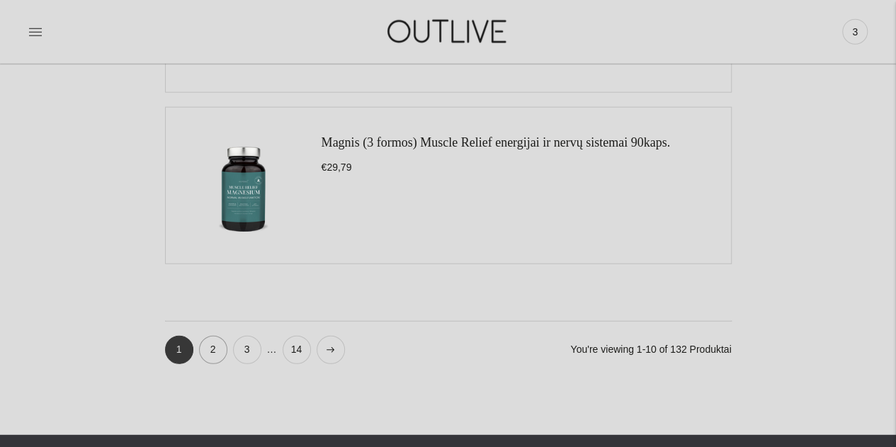
click at [212, 340] on link "2" at bounding box center [213, 350] width 28 height 28
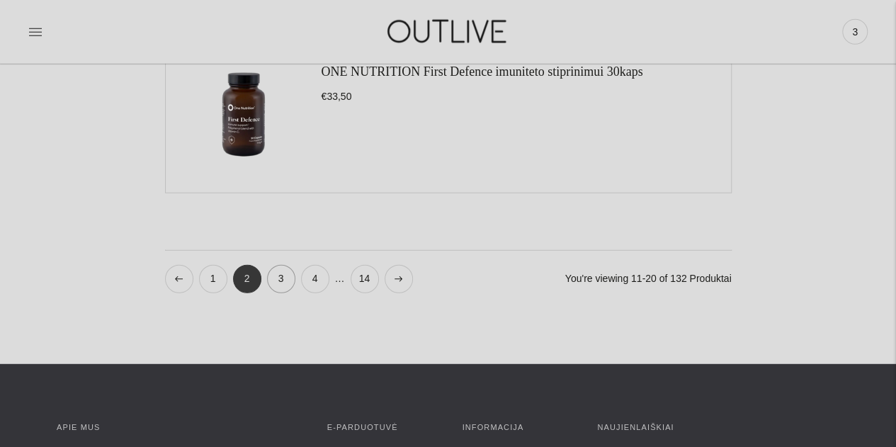
scroll to position [1700, 0]
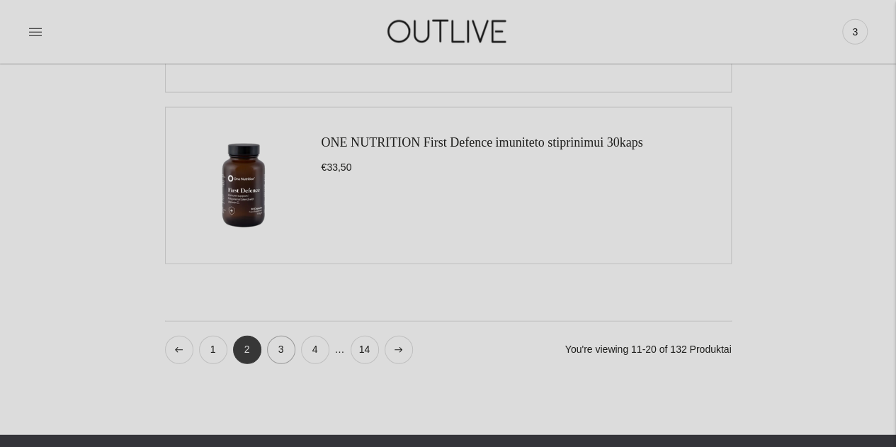
click at [277, 345] on link "3" at bounding box center [281, 350] width 28 height 28
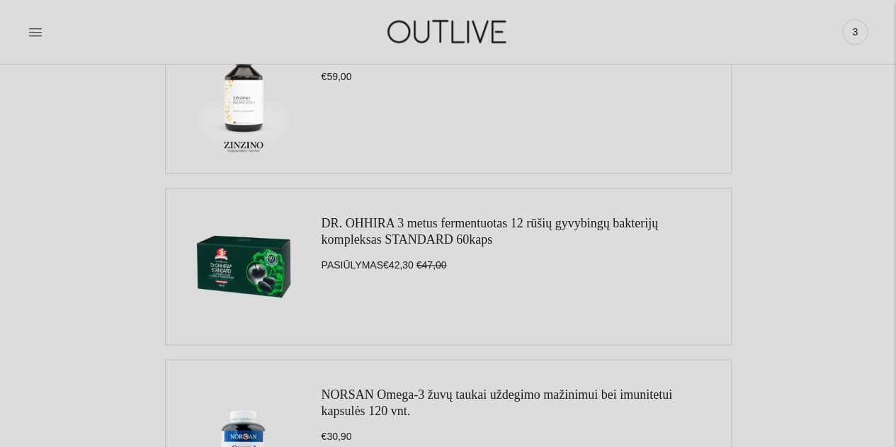
scroll to position [779, 0]
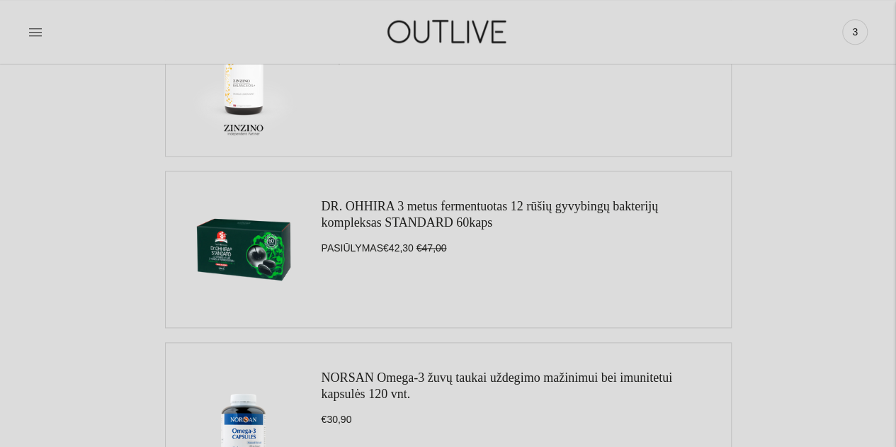
click at [235, 234] on img at bounding box center [243, 249] width 127 height 127
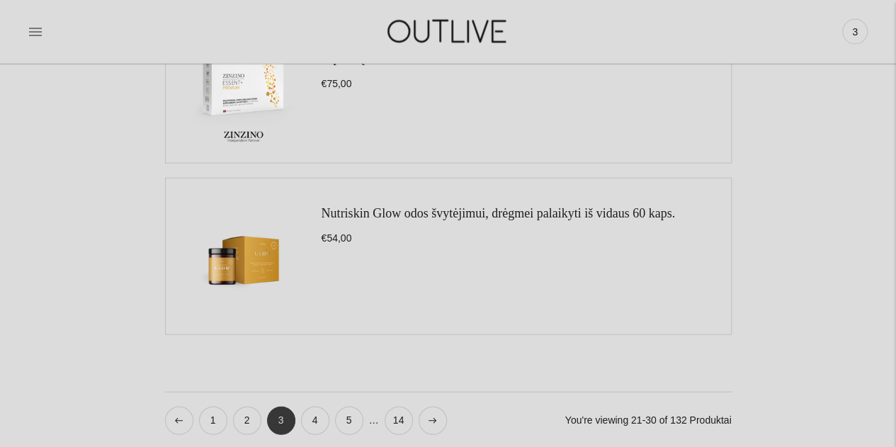
scroll to position [1700, 0]
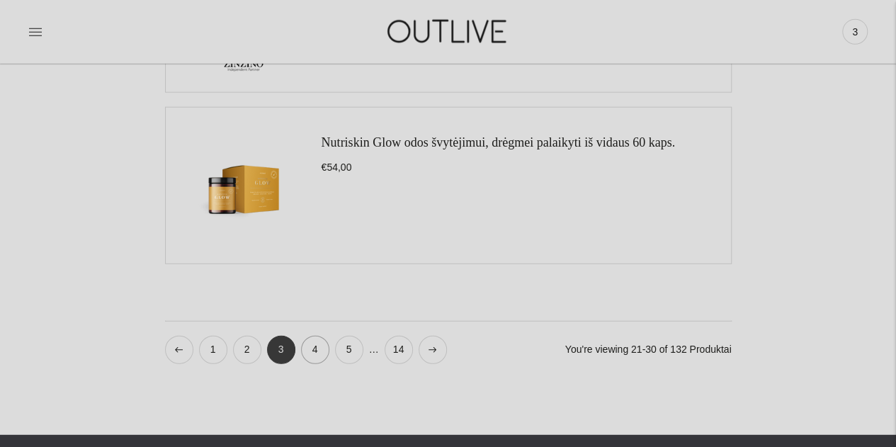
click at [312, 344] on link "4" at bounding box center [315, 350] width 28 height 28
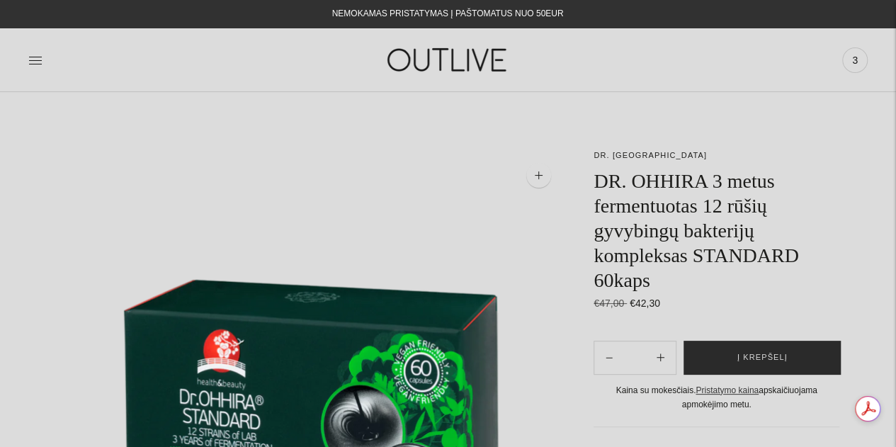
click at [795, 363] on button "Į krepšelį" at bounding box center [761, 358] width 157 height 34
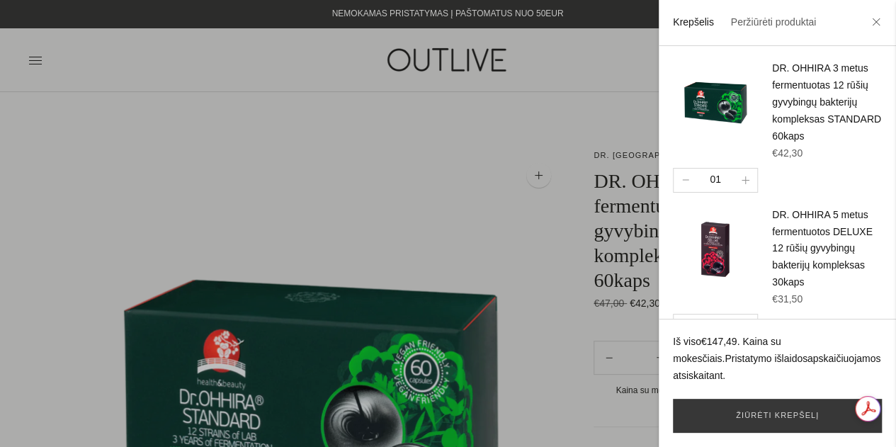
click at [62, 178] on div at bounding box center [448, 223] width 896 height 447
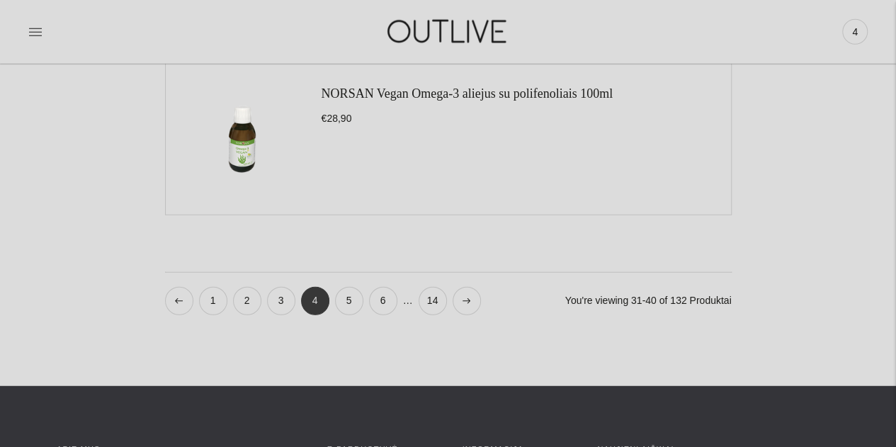
scroll to position [1770, 0]
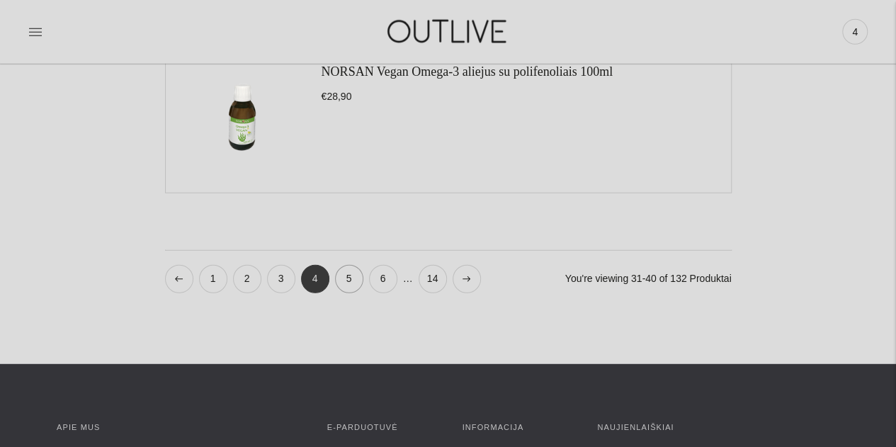
click at [346, 270] on link "5" at bounding box center [349, 279] width 28 height 28
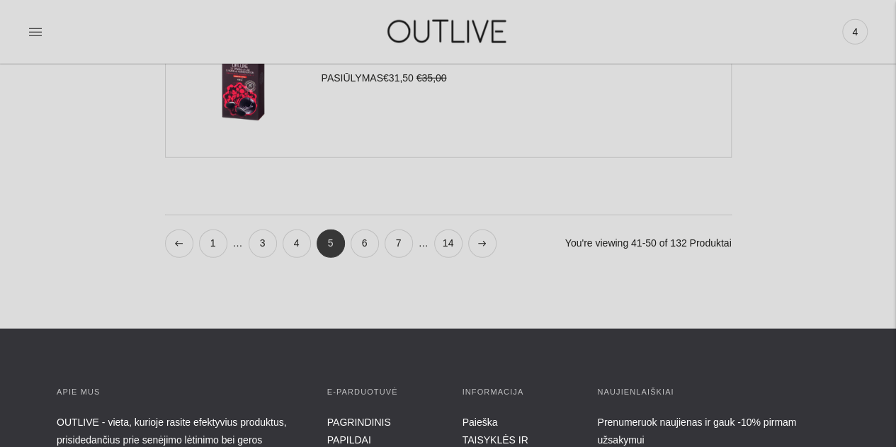
scroll to position [1841, 0]
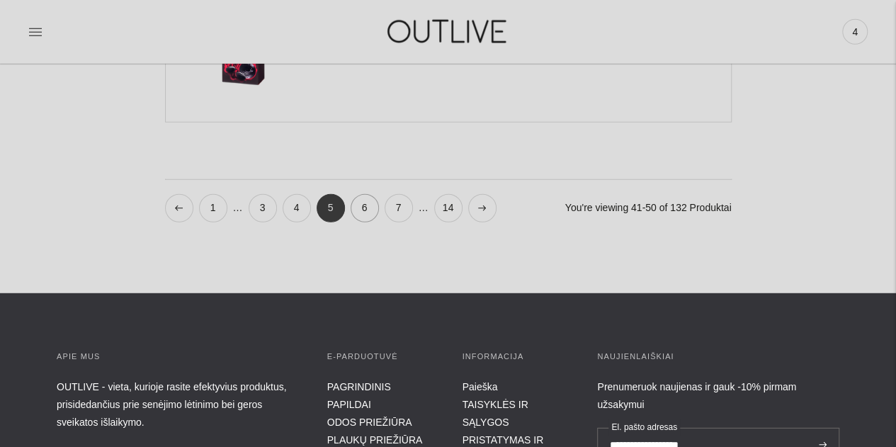
click at [360, 196] on link "6" at bounding box center [365, 208] width 28 height 28
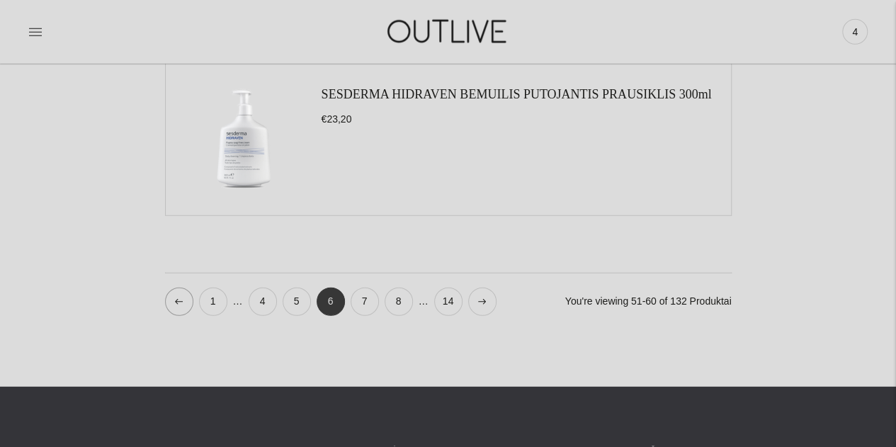
scroll to position [1770, 0]
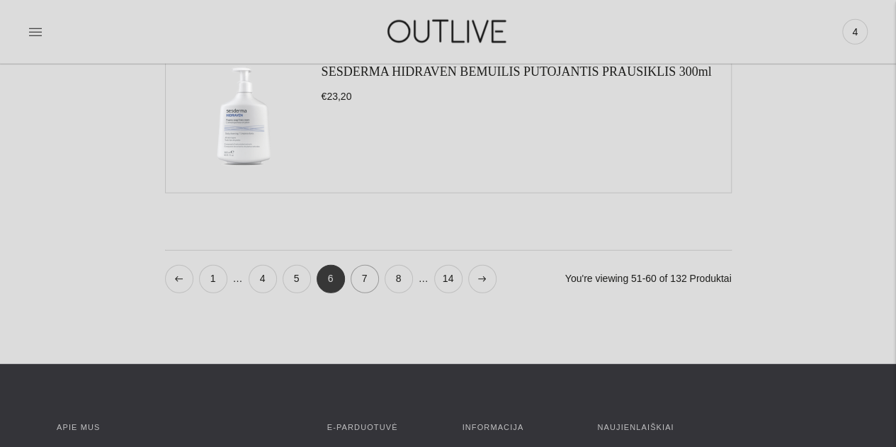
click at [361, 275] on link "7" at bounding box center [365, 279] width 28 height 28
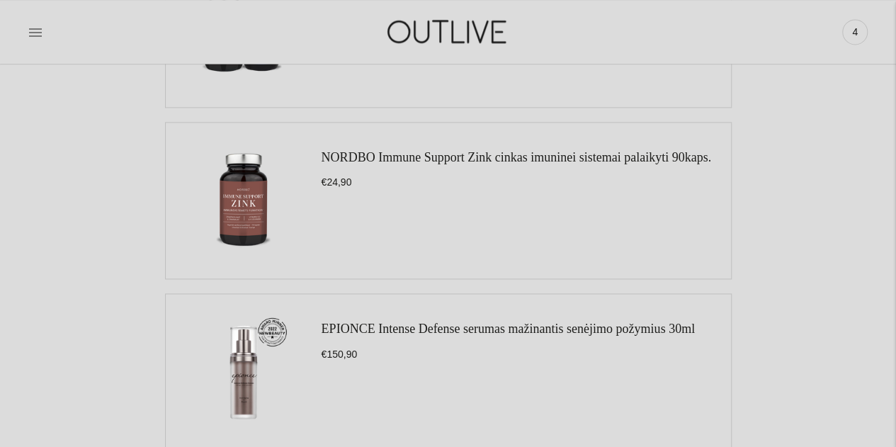
scroll to position [1062, 0]
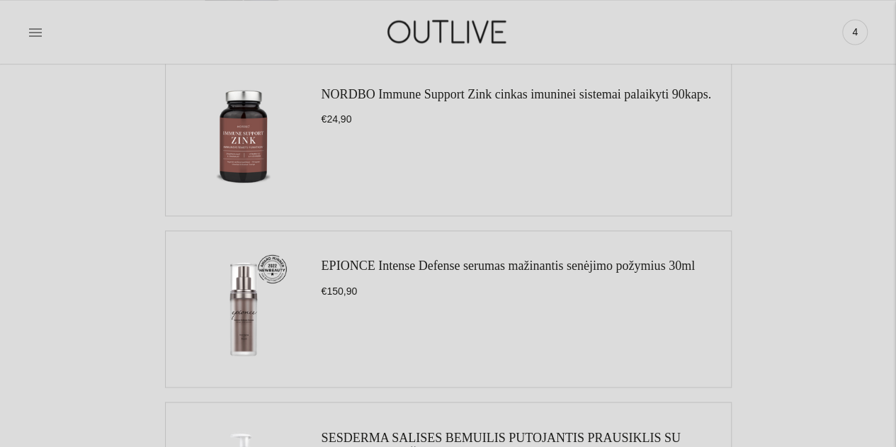
click at [259, 149] on img at bounding box center [243, 137] width 127 height 127
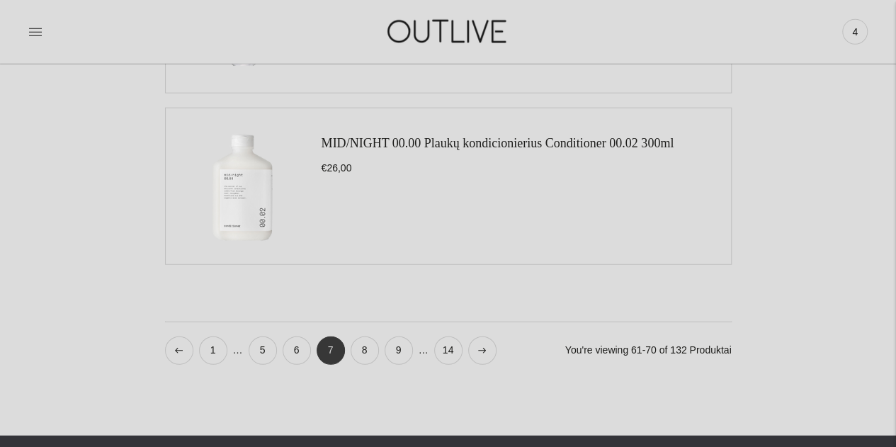
scroll to position [1700, 0]
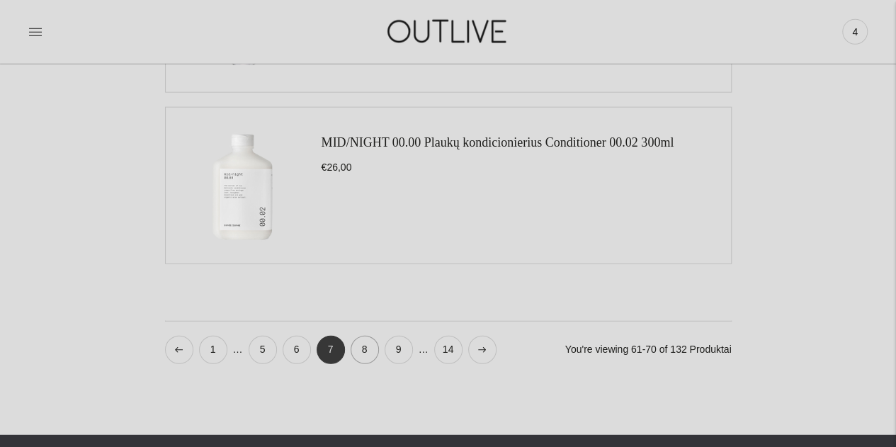
click at [360, 346] on link "8" at bounding box center [365, 350] width 28 height 28
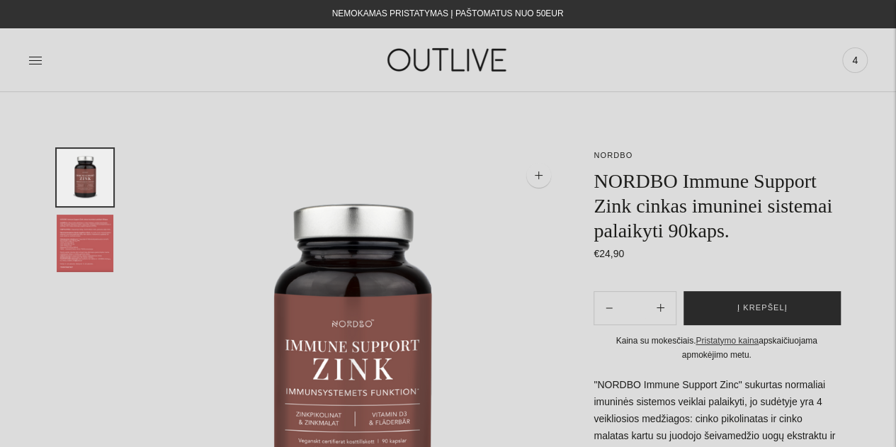
click at [745, 312] on span "Į krepšelį" at bounding box center [762, 308] width 50 height 14
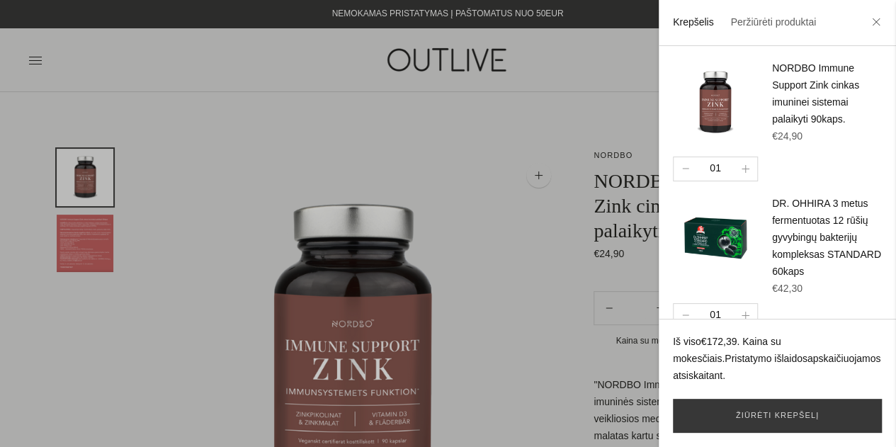
click at [205, 250] on div at bounding box center [448, 223] width 896 height 447
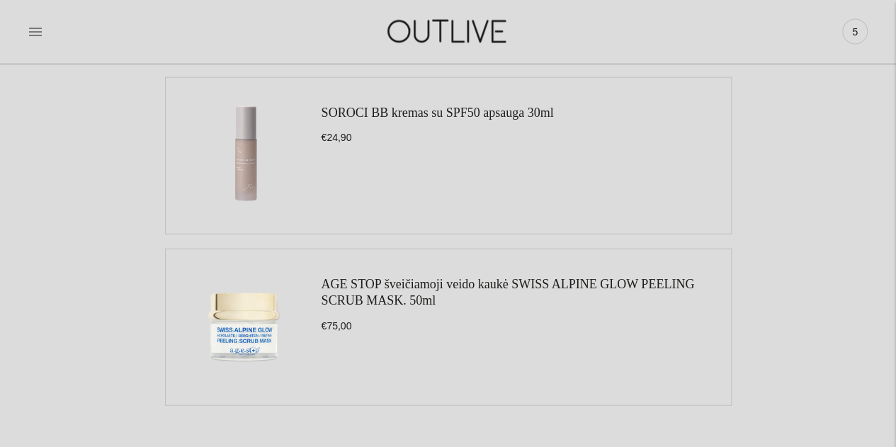
scroll to position [1770, 0]
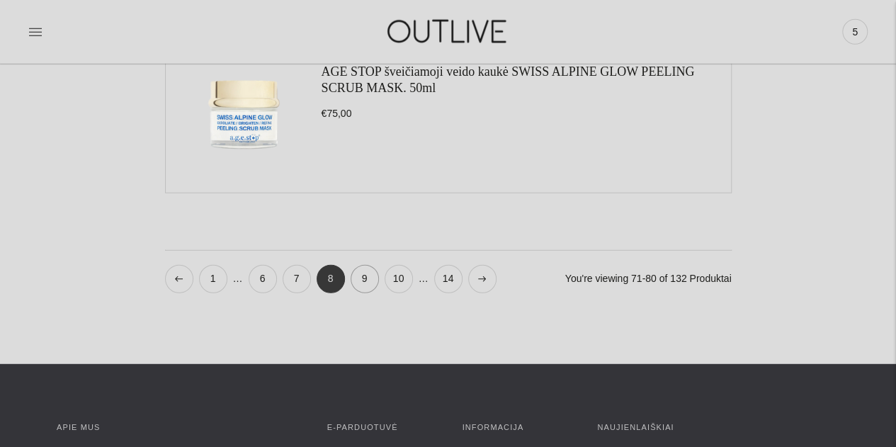
click at [360, 268] on link "9" at bounding box center [365, 279] width 28 height 28
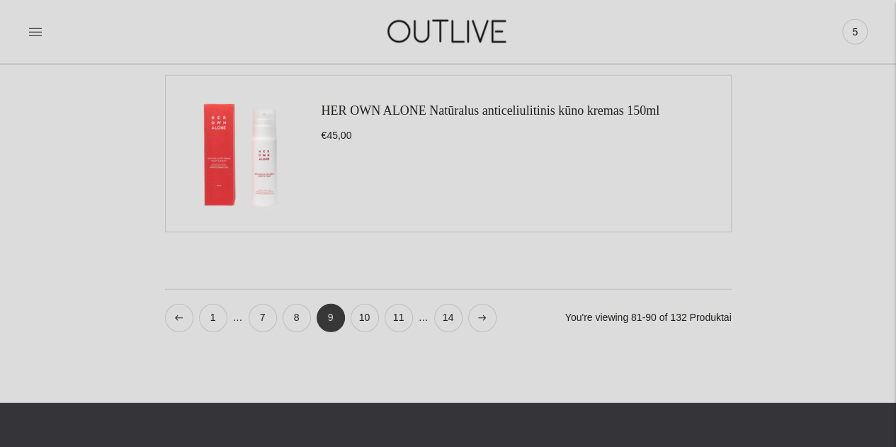
scroll to position [1770, 0]
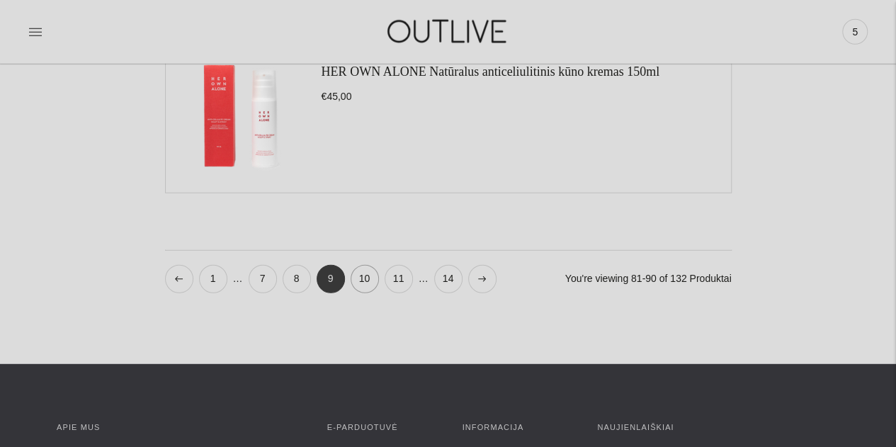
click at [358, 273] on link "10" at bounding box center [365, 279] width 28 height 28
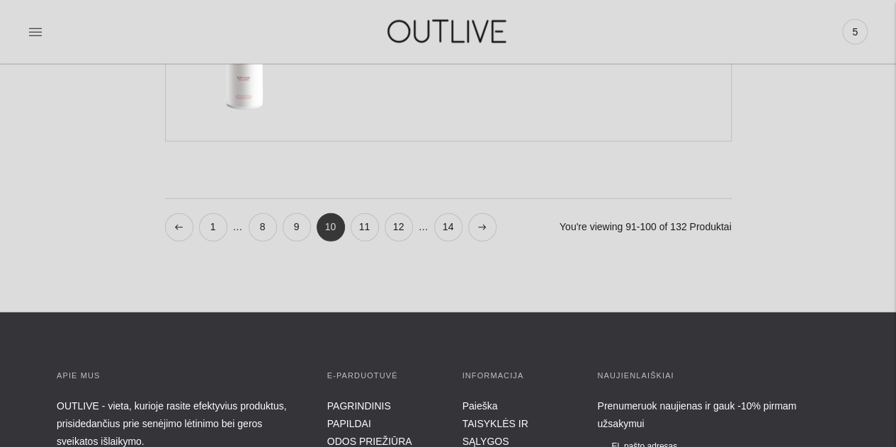
scroll to position [1770, 0]
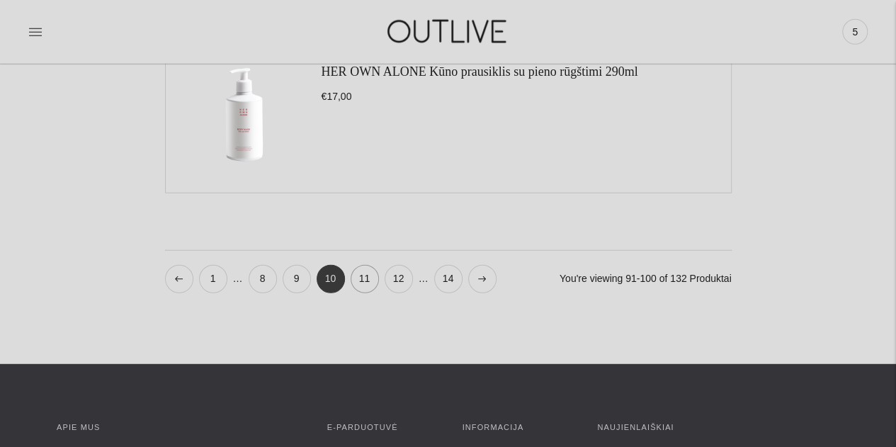
click at [358, 273] on link "11" at bounding box center [365, 279] width 28 height 28
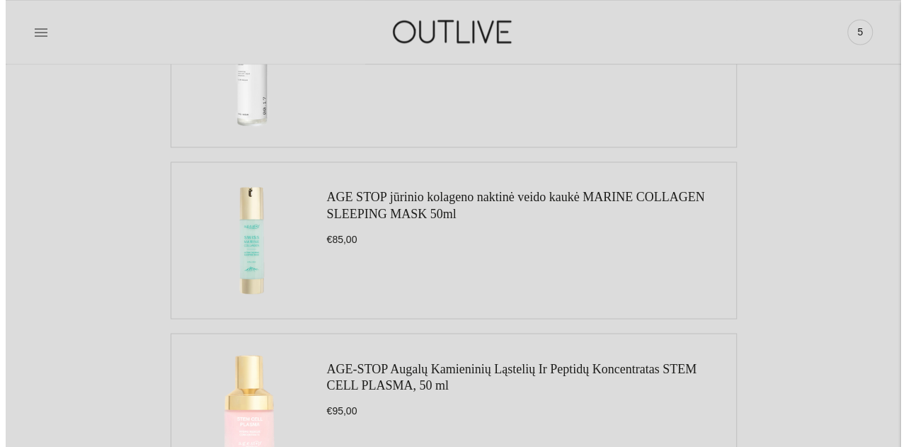
scroll to position [991, 0]
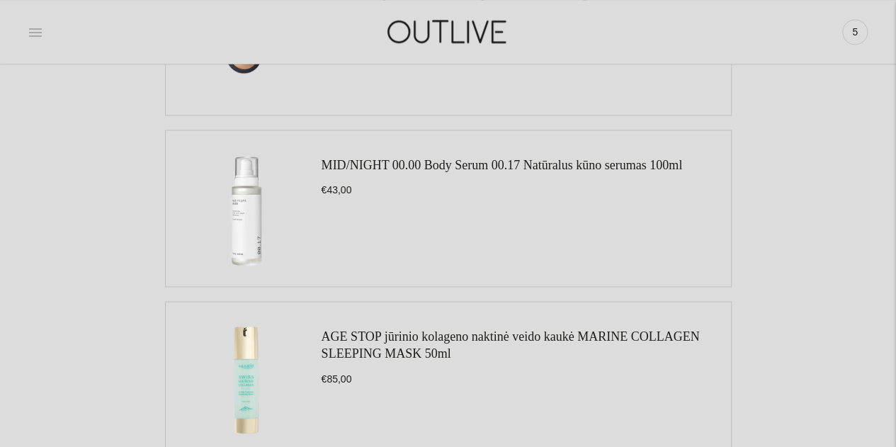
click at [36, 35] on icon at bounding box center [35, 32] width 14 height 14
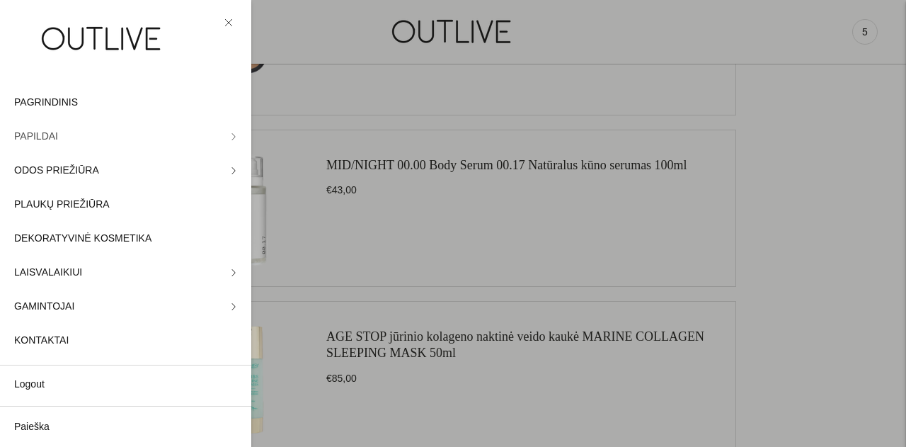
click at [47, 137] on span "PAPILDAI" at bounding box center [36, 136] width 44 height 17
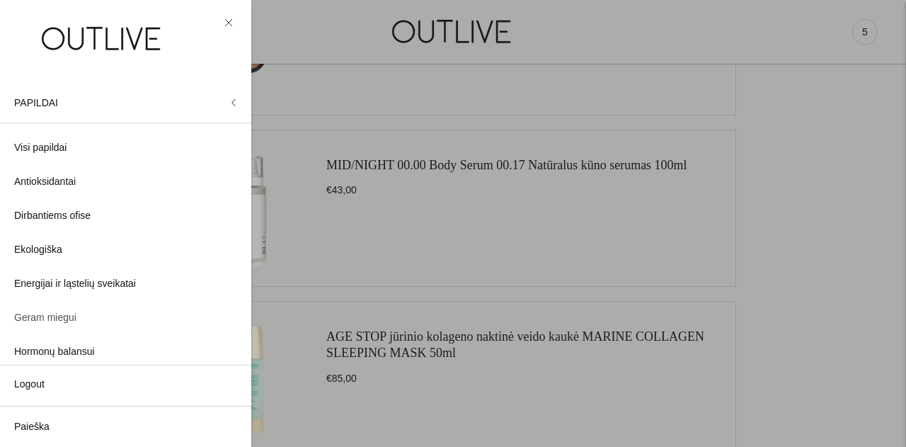
click at [48, 316] on span "Geram miegui" at bounding box center [45, 317] width 62 height 17
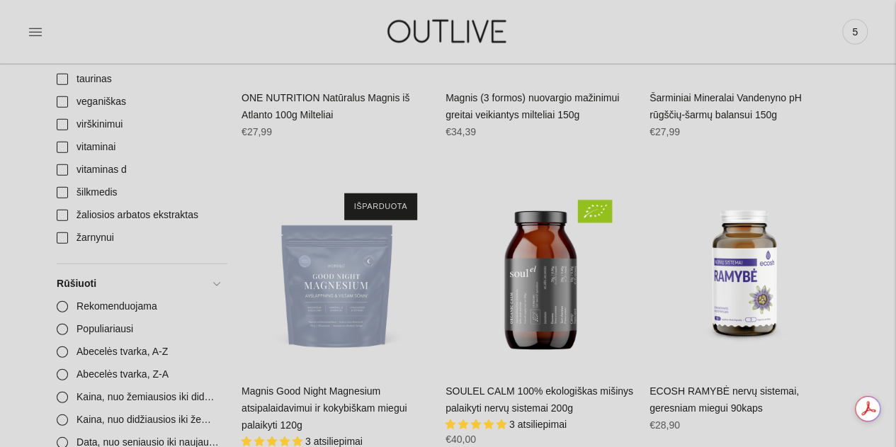
scroll to position [1770, 0]
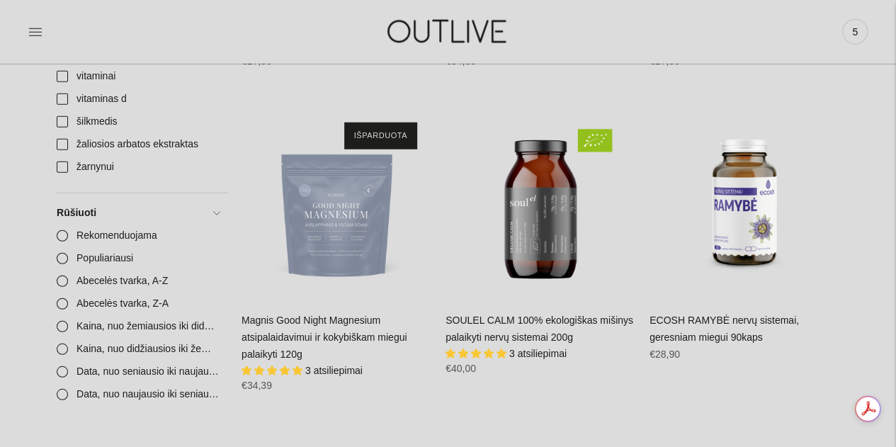
click at [310, 312] on div "Magnis Good Night Magnesium atsipalaidavimui ir kokybiškam miegui palaikyti 120…" at bounding box center [336, 358] width 190 height 92
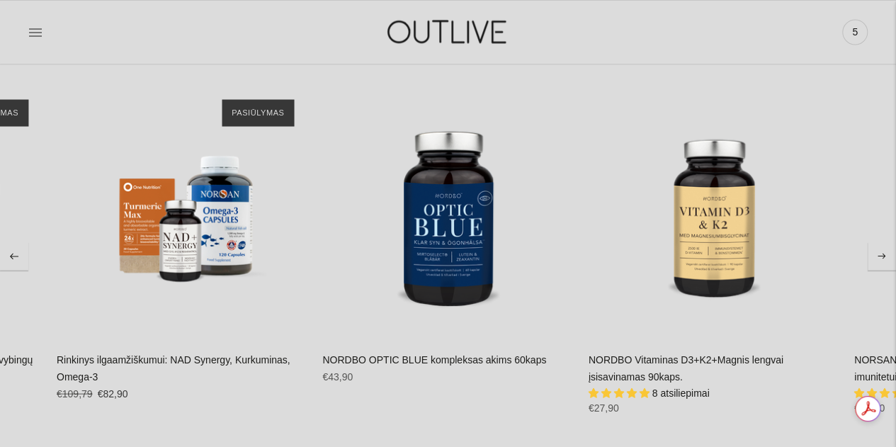
scroll to position [0, 0]
click at [882, 253] on icon "Move to next carousel slide" at bounding box center [881, 256] width 8 height 6
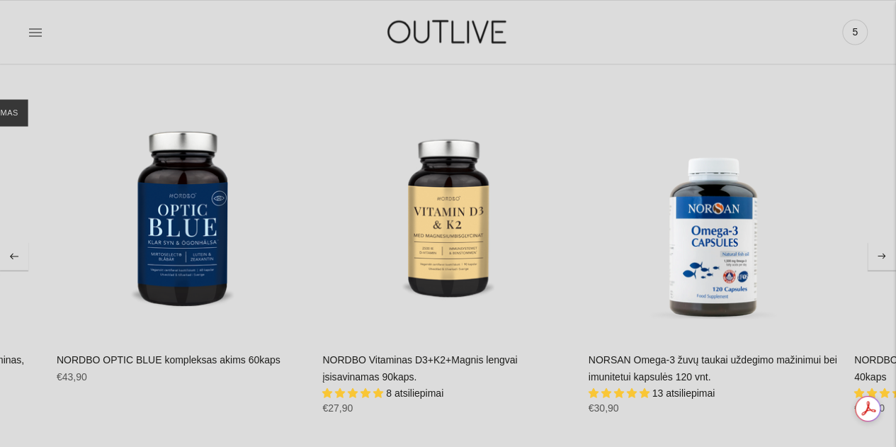
click at [883, 253] on icon "Move to next carousel slide" at bounding box center [881, 256] width 8 height 6
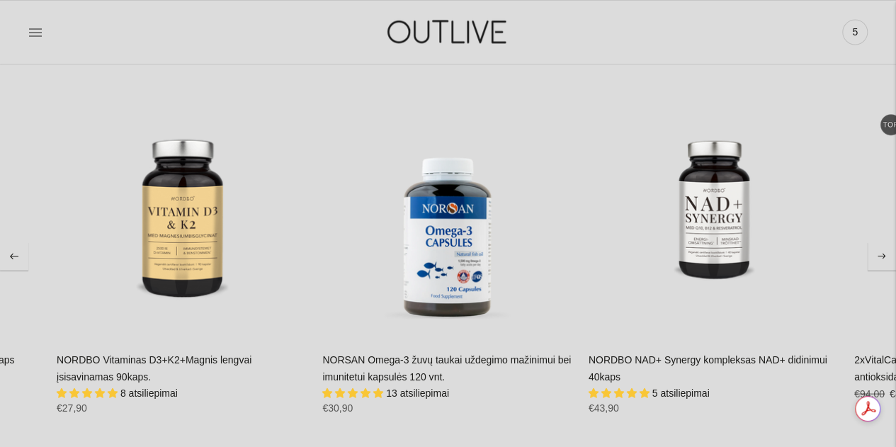
click at [7, 241] on button "Move to previous carousel slide" at bounding box center [14, 255] width 28 height 28
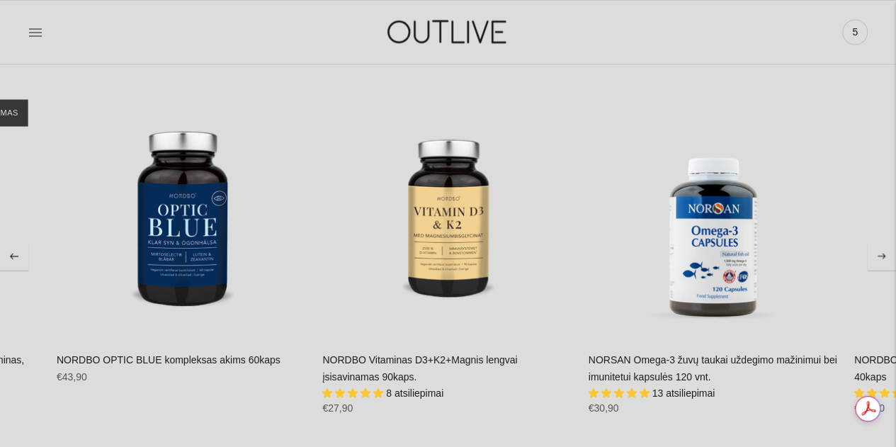
click at [7, 241] on button "Move to previous carousel slide" at bounding box center [14, 255] width 28 height 28
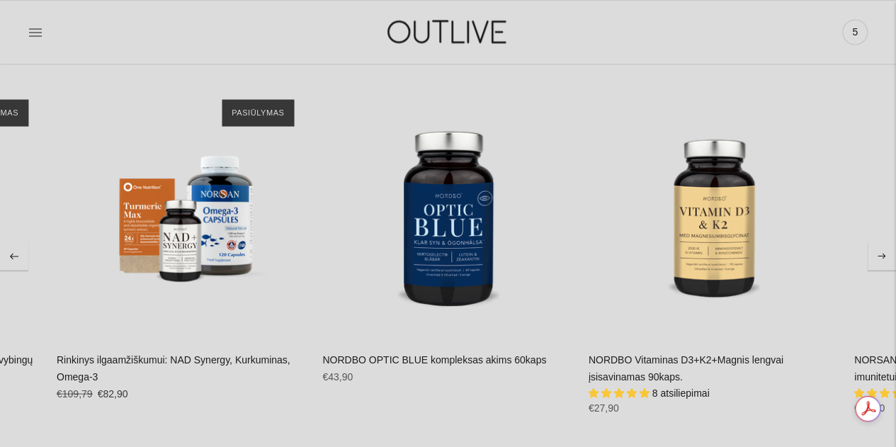
click at [18, 241] on button "Move to previous carousel slide" at bounding box center [14, 255] width 28 height 28
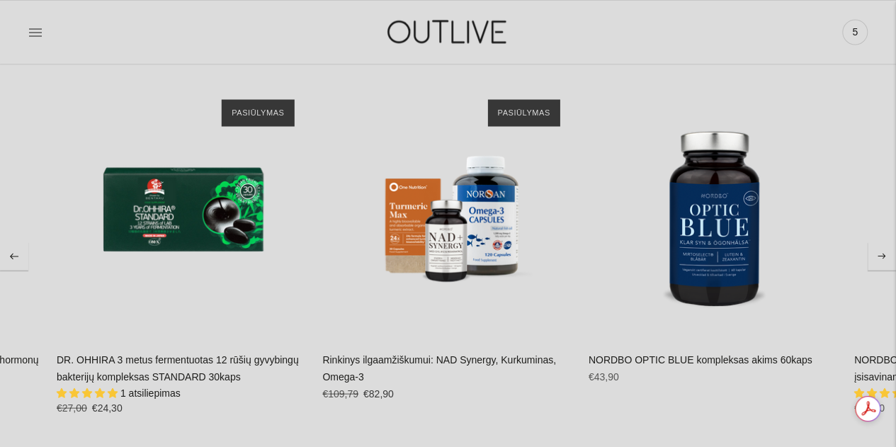
click at [18, 241] on button "Move to previous carousel slide" at bounding box center [14, 255] width 28 height 28
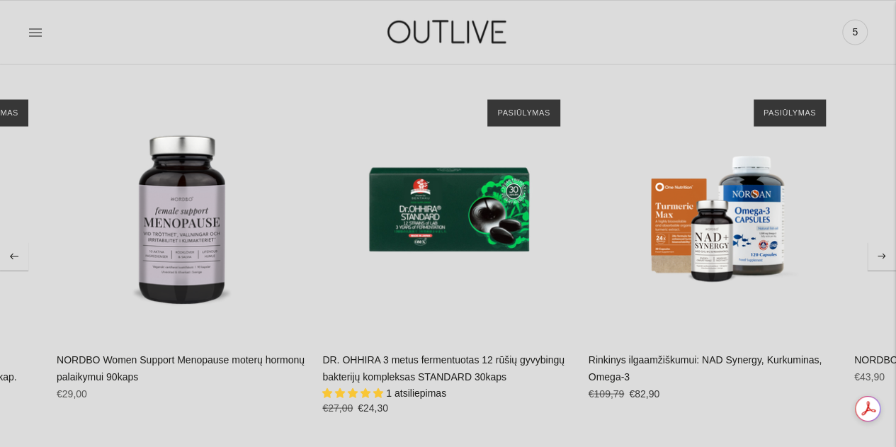
click at [18, 241] on button "Move to previous carousel slide" at bounding box center [14, 255] width 28 height 28
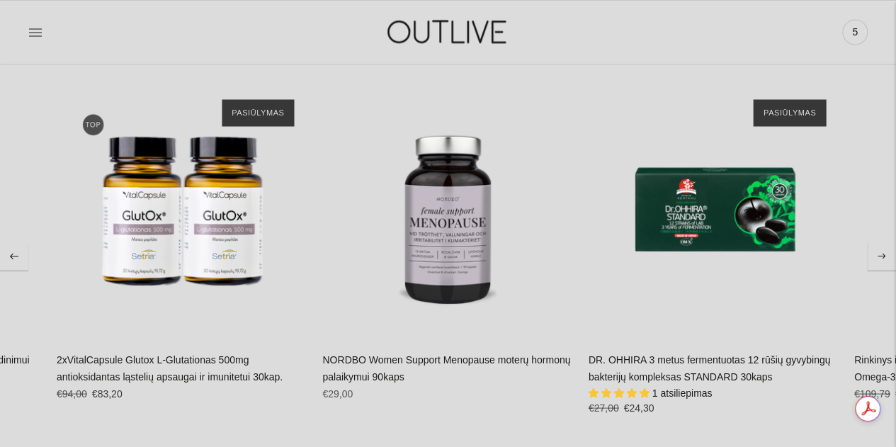
click at [18, 241] on button "Move to previous carousel slide" at bounding box center [14, 255] width 28 height 28
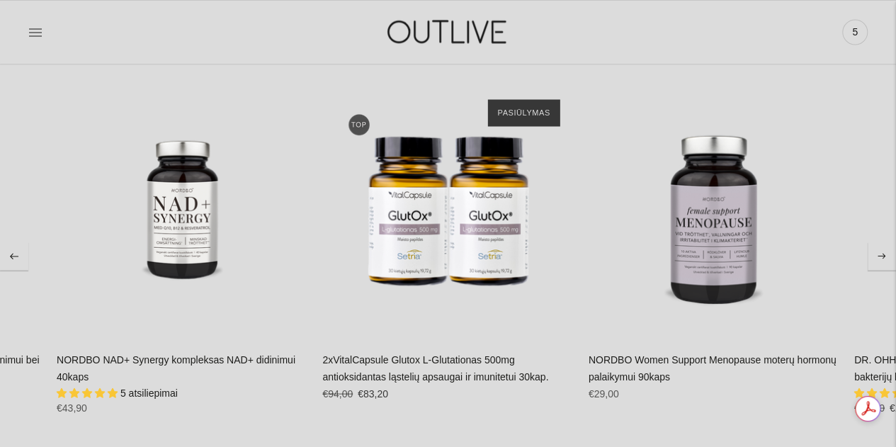
click at [18, 241] on button "Move to previous carousel slide" at bounding box center [14, 255] width 28 height 28
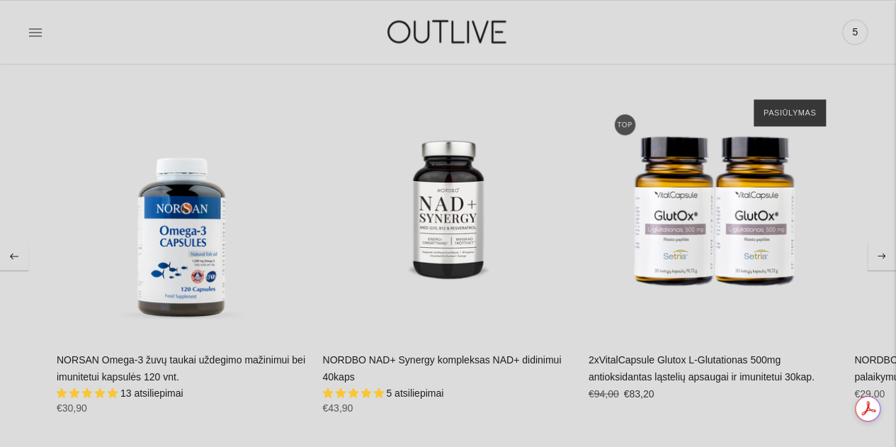
click at [18, 241] on button "Move to previous carousel slide" at bounding box center [14, 255] width 28 height 28
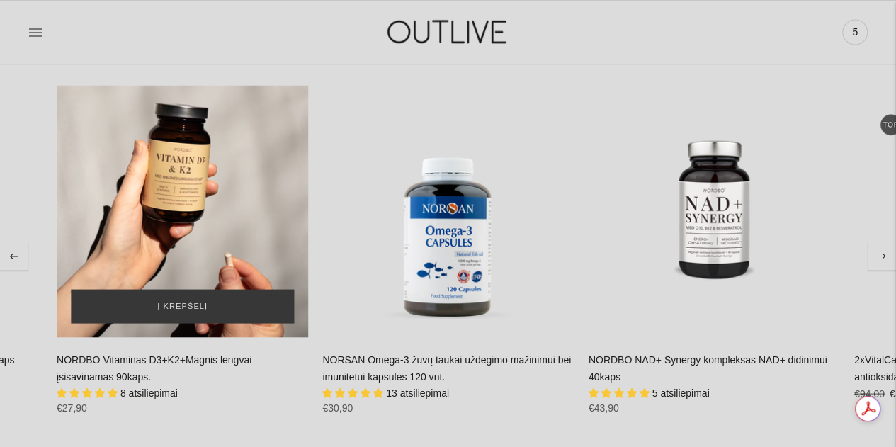
click at [161, 193] on div "NORDBO Vitaminas D3+K2+Magnis lengvai įsisavinamas 90kaps.\a" at bounding box center [182, 210] width 251 height 251
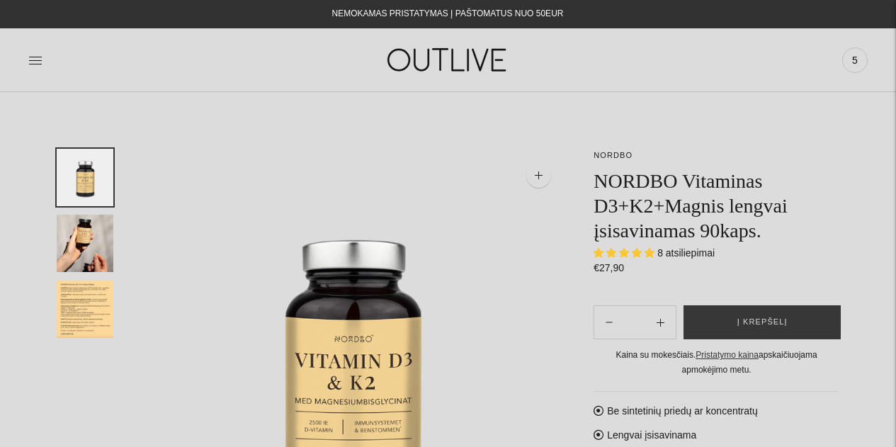
select select "**********"
click at [86, 321] on img "Translation missing: en.general.accessibility.image_thumbail" at bounding box center [85, 308] width 57 height 57
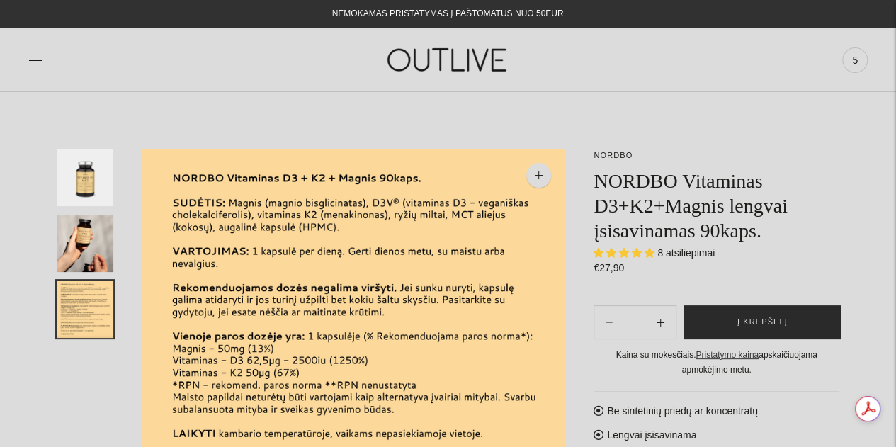
click at [735, 325] on button "Į krepšelį" at bounding box center [761, 322] width 157 height 34
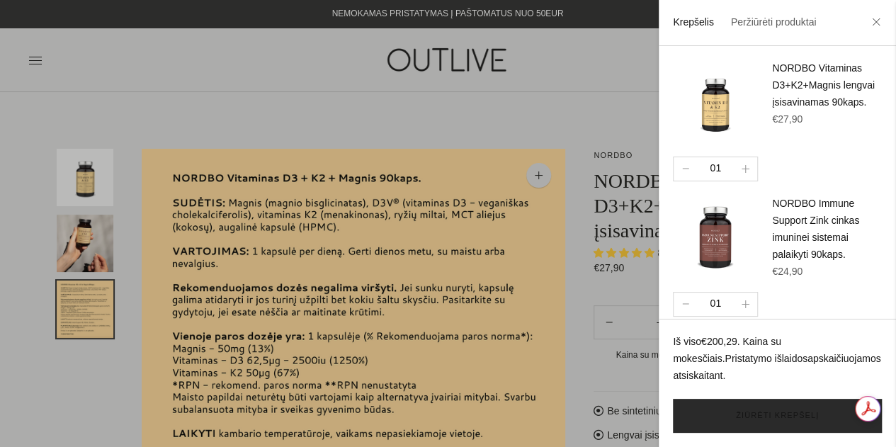
click at [768, 418] on link "Žiūrėti krepšelį" at bounding box center [777, 416] width 209 height 34
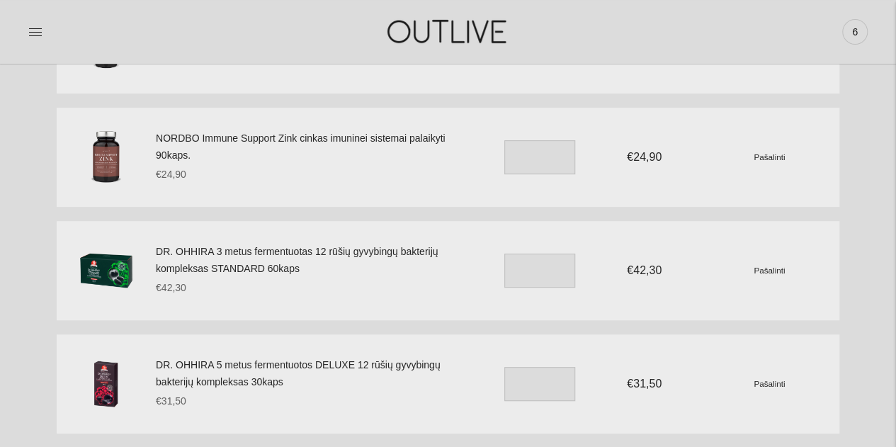
scroll to position [212, 0]
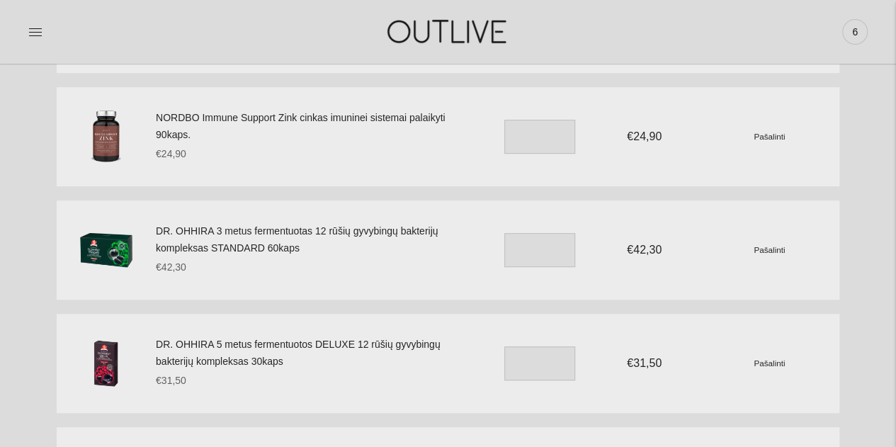
click at [766, 362] on small "Pašalinti" at bounding box center [768, 362] width 31 height 9
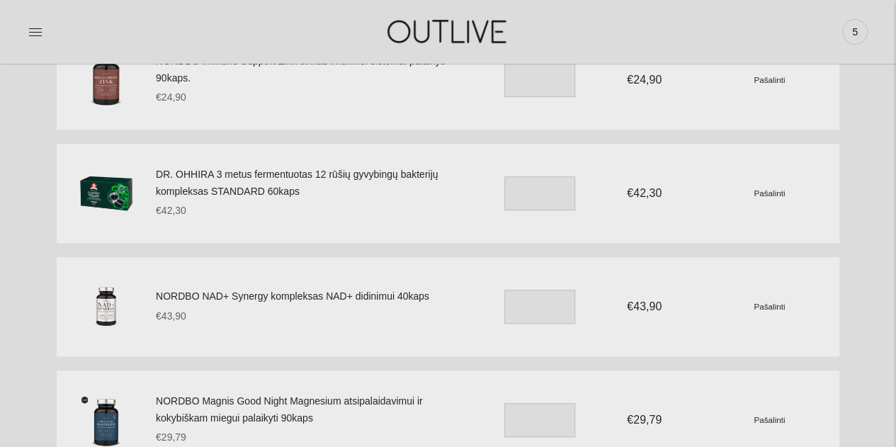
scroll to position [283, 0]
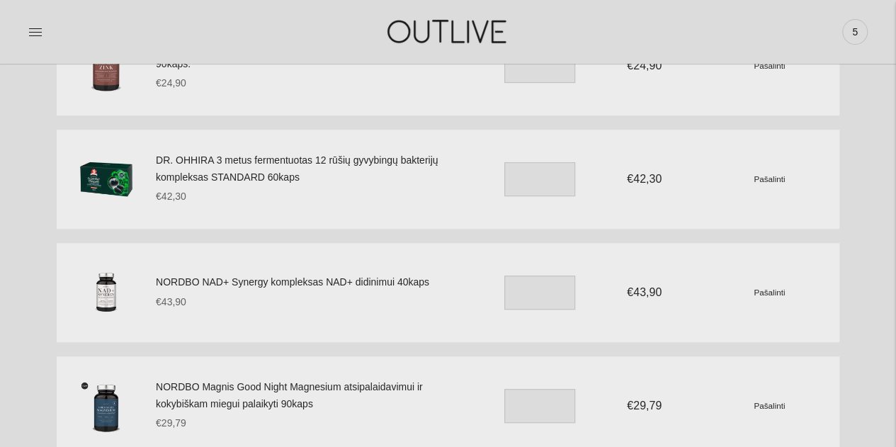
click at [776, 293] on small "Pašalinti" at bounding box center [768, 292] width 31 height 9
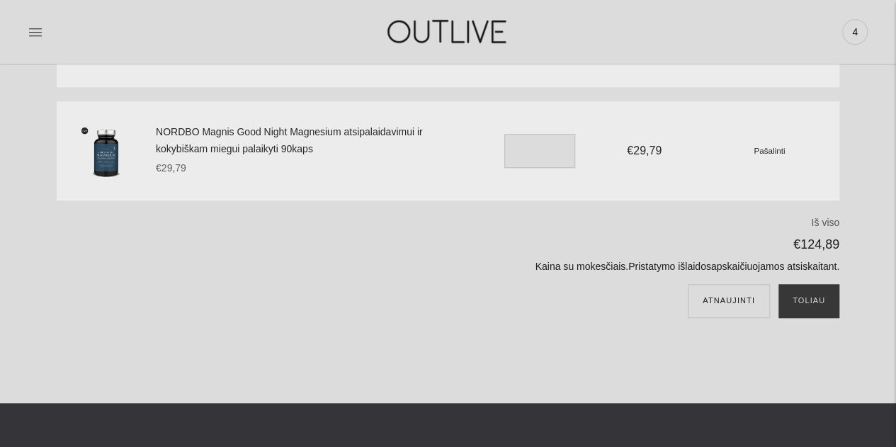
scroll to position [354, 0]
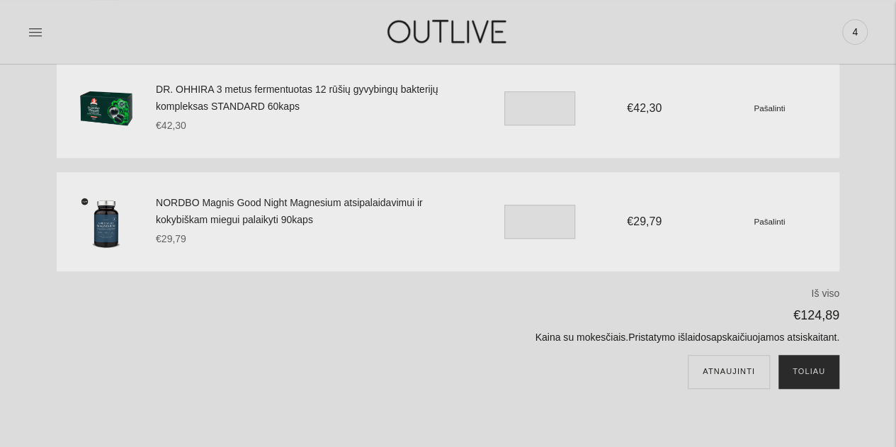
click at [803, 371] on button "Toliau" at bounding box center [808, 372] width 61 height 34
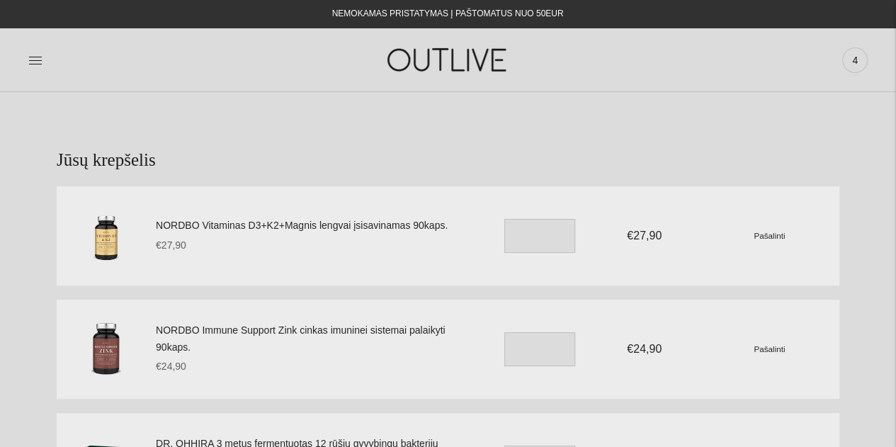
click at [42, 64] on div at bounding box center [168, 59] width 280 height 49
click at [33, 62] on icon at bounding box center [35, 60] width 14 height 14
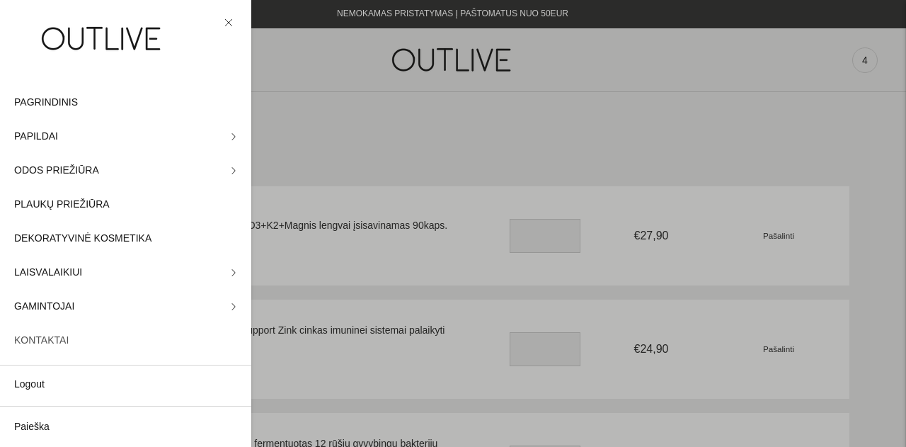
click at [40, 343] on span "KONTAKTAI" at bounding box center [41, 340] width 55 height 17
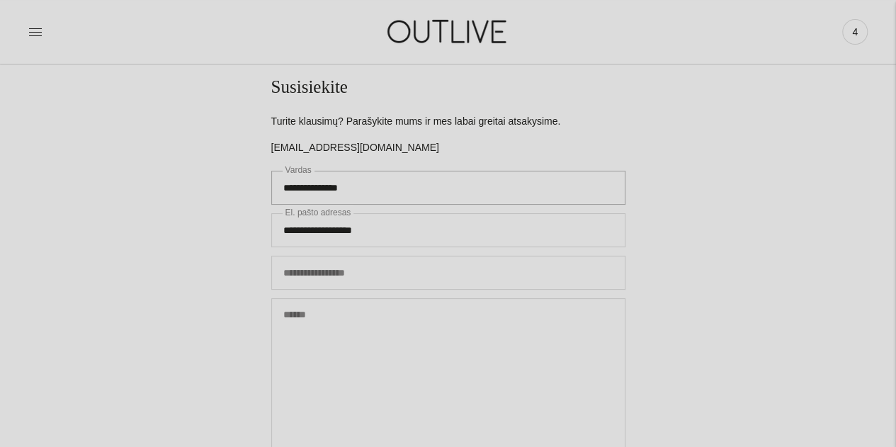
scroll to position [71, 0]
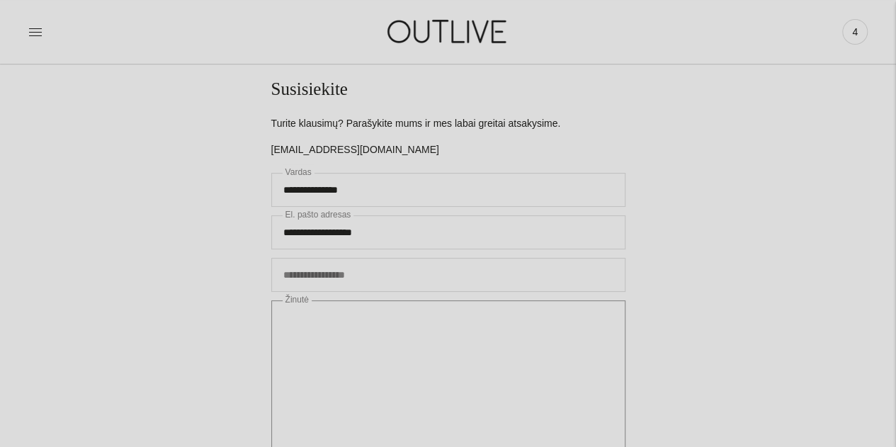
click at [348, 323] on textarea "Žinutė" at bounding box center [448, 383] width 354 height 167
click at [443, 335] on textarea "**********" at bounding box center [448, 383] width 354 height 167
click at [414, 363] on textarea "**********" at bounding box center [448, 383] width 354 height 167
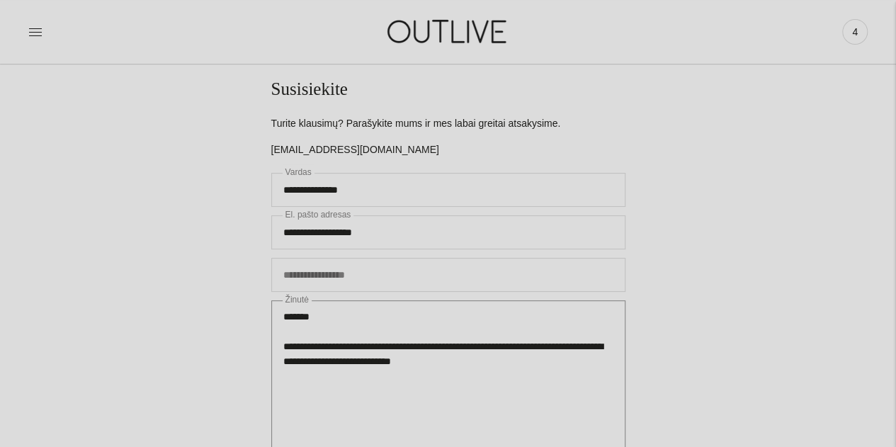
click at [294, 345] on textarea "**********" at bounding box center [448, 383] width 354 height 167
click at [515, 363] on textarea "**********" at bounding box center [448, 383] width 354 height 167
type textarea "**********"
click at [408, 281] on input "Tel. nr. 6xxxxxxx" at bounding box center [448, 275] width 354 height 34
type input "*********"
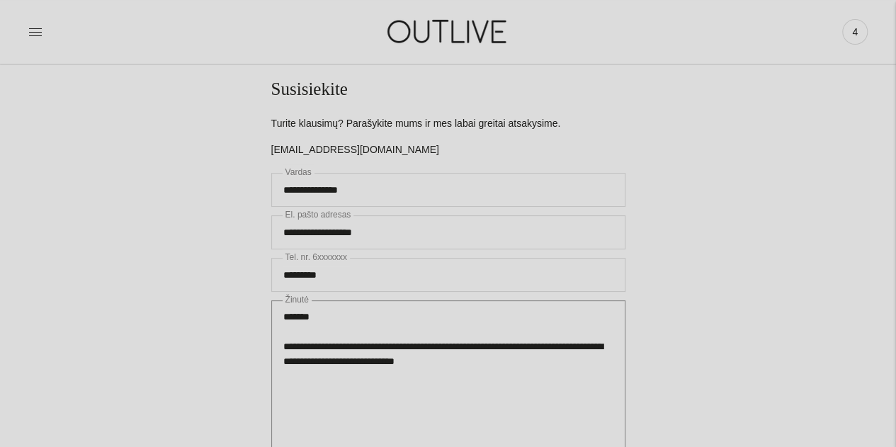
click at [320, 397] on textarea "**********" at bounding box center [448, 383] width 354 height 167
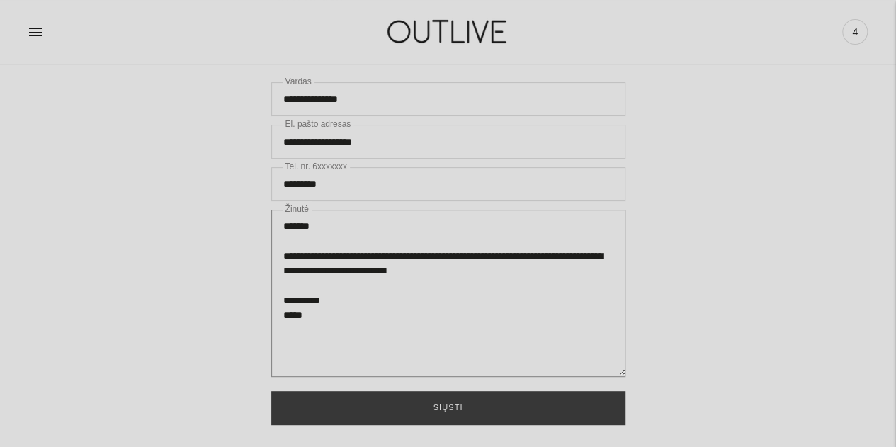
scroll to position [283, 0]
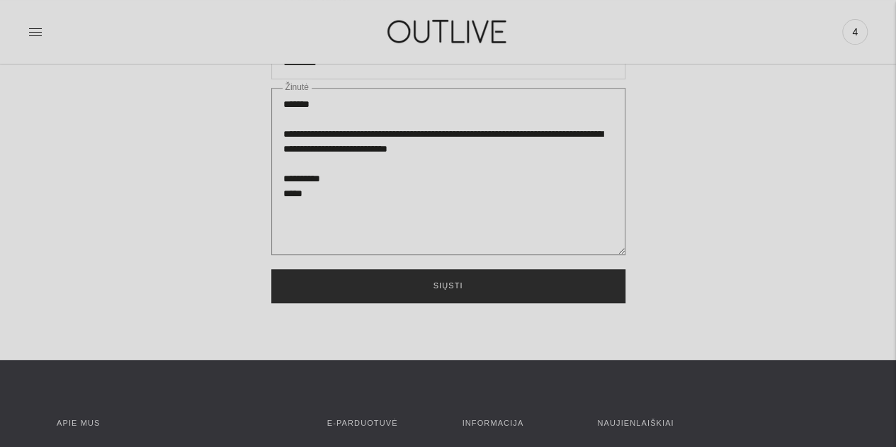
type textarea "**********"
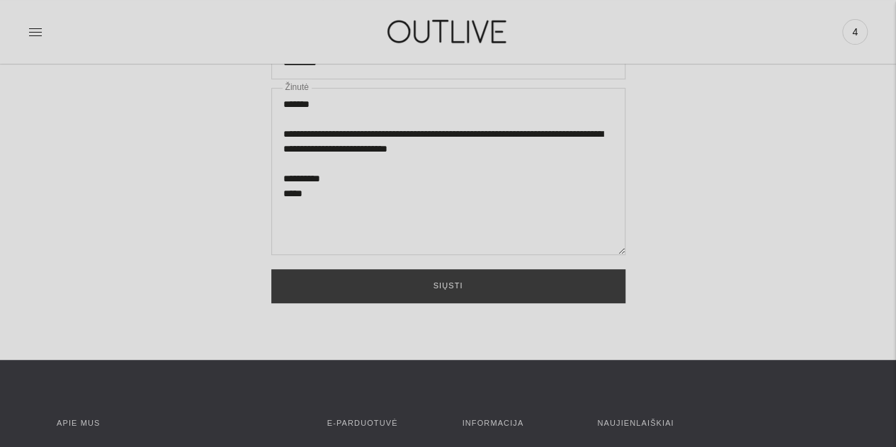
drag, startPoint x: 443, startPoint y: 281, endPoint x: 449, endPoint y: 325, distance: 44.3
click at [443, 281] on button "Siųsti" at bounding box center [448, 286] width 354 height 34
